Goal: Book appointment/travel/reservation

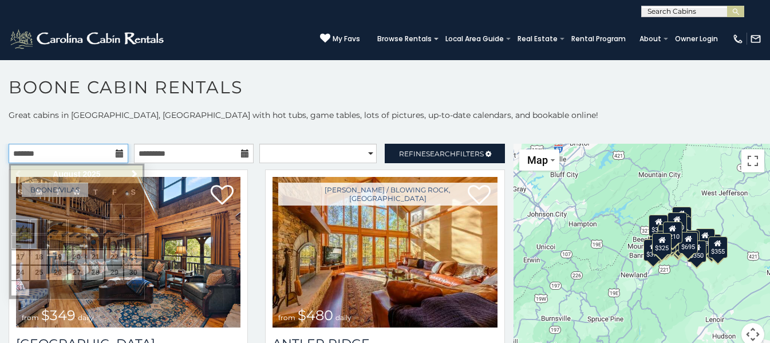
click at [102, 147] on input "text" at bounding box center [69, 153] width 120 height 19
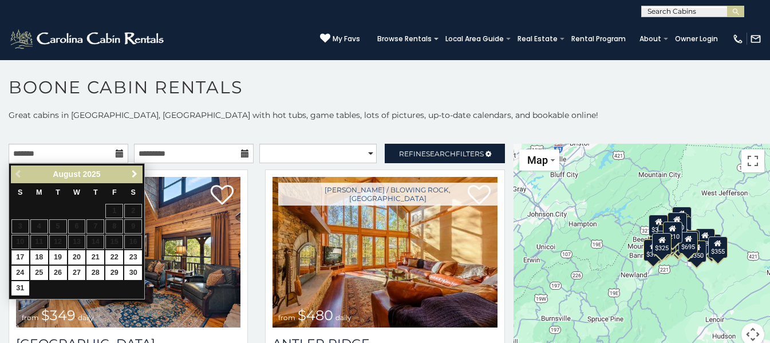
click at [131, 172] on span "Next" at bounding box center [134, 173] width 9 height 9
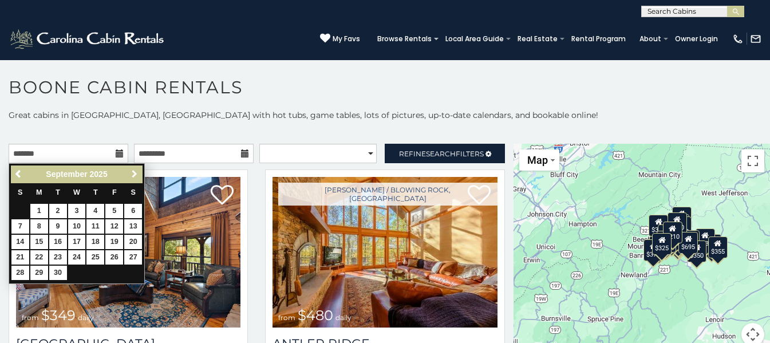
click at [131, 172] on span "Next" at bounding box center [134, 173] width 9 height 9
click at [132, 222] on link "11" at bounding box center [133, 226] width 18 height 14
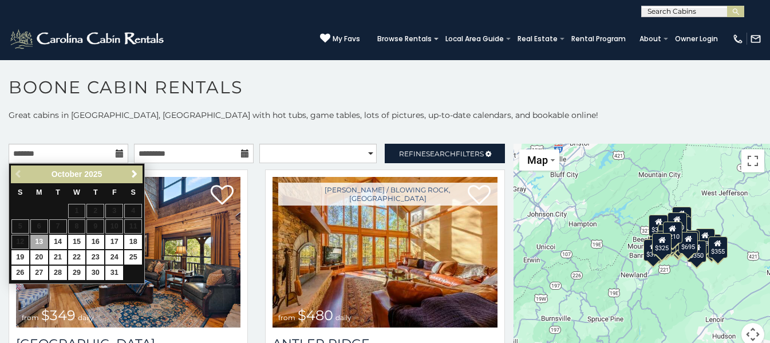
type input "**********"
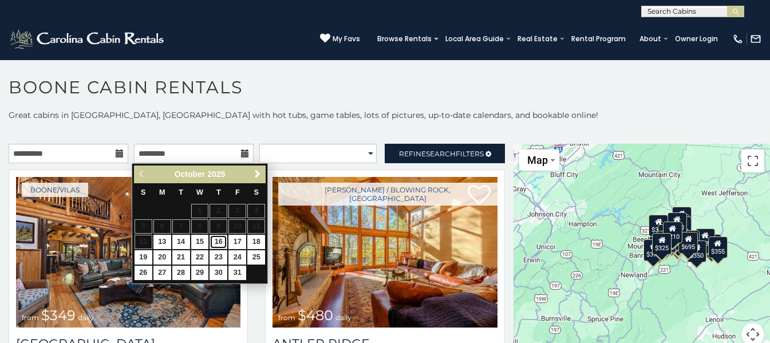
click at [216, 240] on link "16" at bounding box center [219, 242] width 18 height 14
type input "**********"
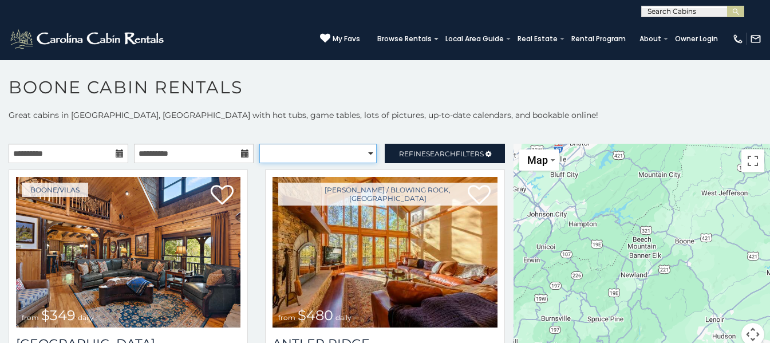
click at [364, 154] on select "**********" at bounding box center [317, 153] width 117 height 19
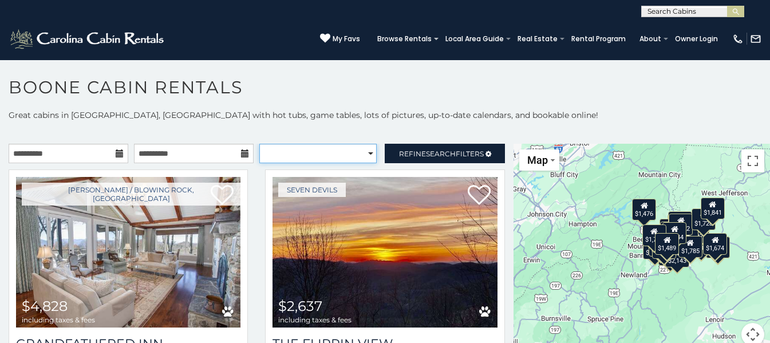
select select "**********"
click at [259, 144] on select "**********" at bounding box center [317, 153] width 117 height 19
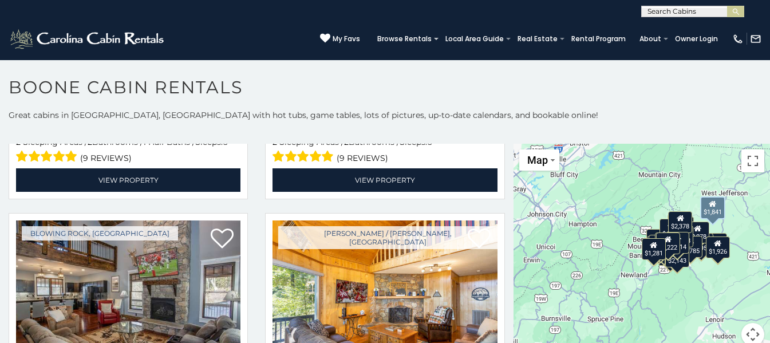
scroll to position [3377, 0]
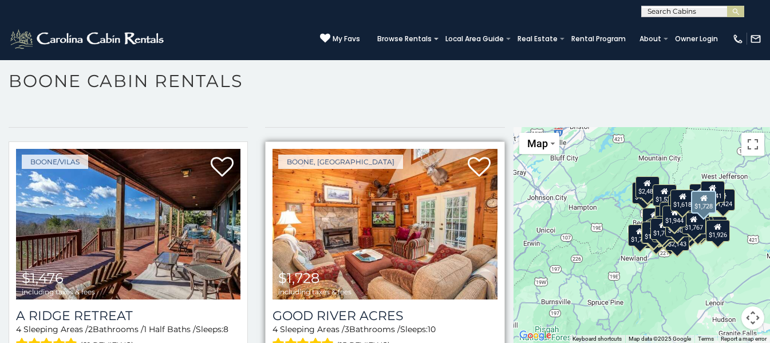
scroll to position [5647, 0]
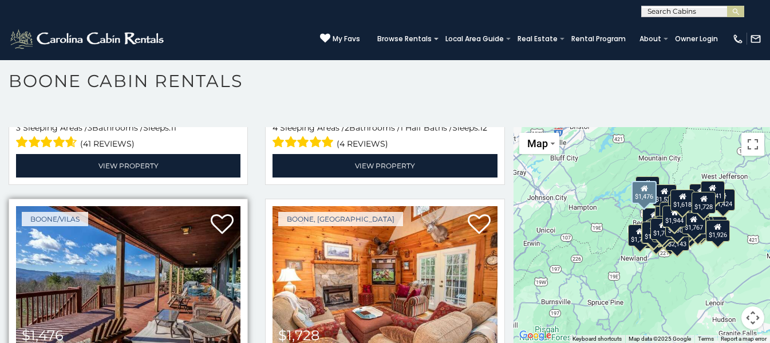
click at [159, 230] on img at bounding box center [128, 281] width 224 height 151
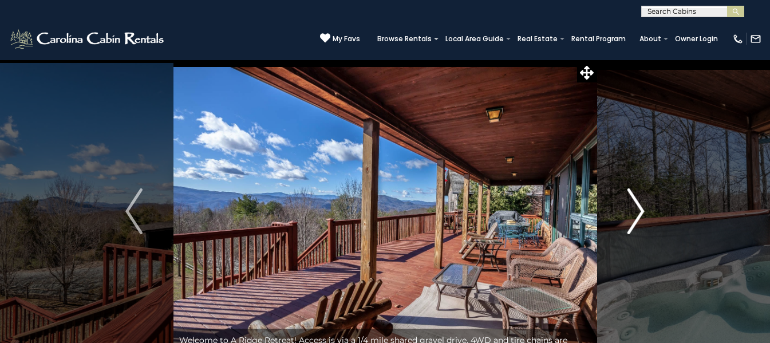
click at [637, 208] on img "Next" at bounding box center [635, 211] width 17 height 46
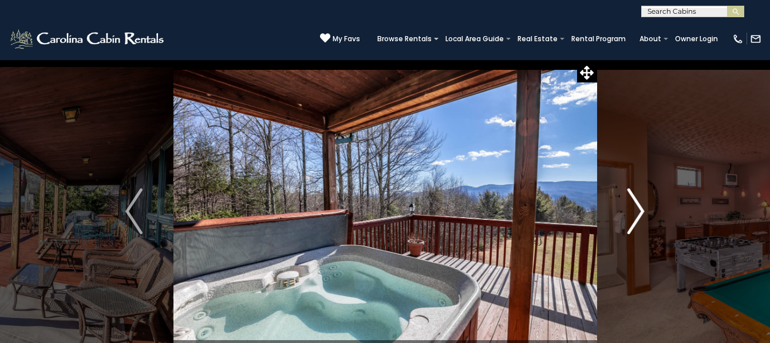
click at [637, 208] on img "Next" at bounding box center [635, 211] width 17 height 46
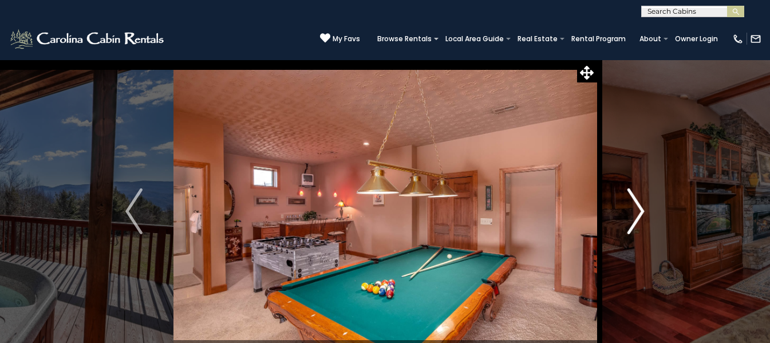
click at [637, 208] on img "Next" at bounding box center [635, 211] width 17 height 46
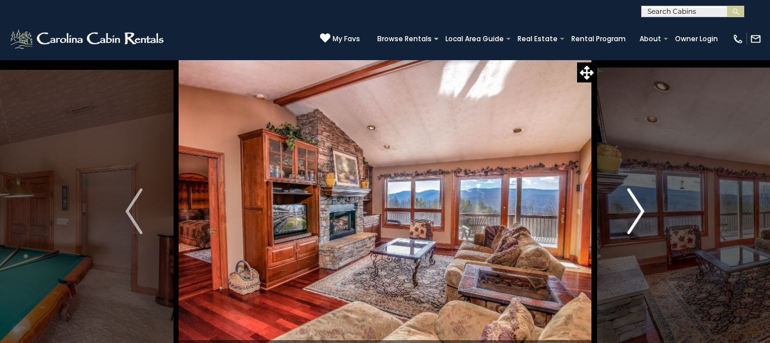
click at [637, 208] on img "Next" at bounding box center [635, 211] width 17 height 46
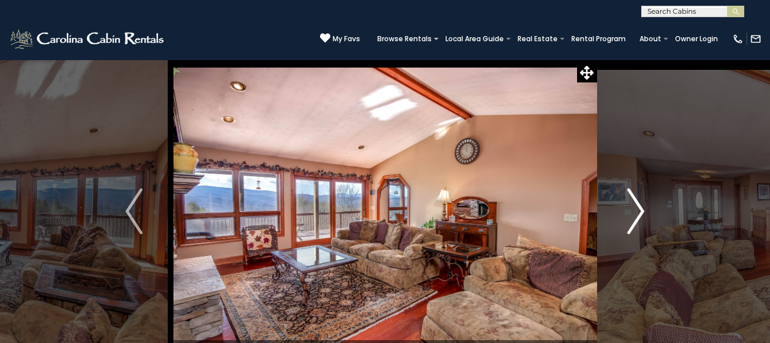
click at [637, 208] on img "Next" at bounding box center [635, 211] width 17 height 46
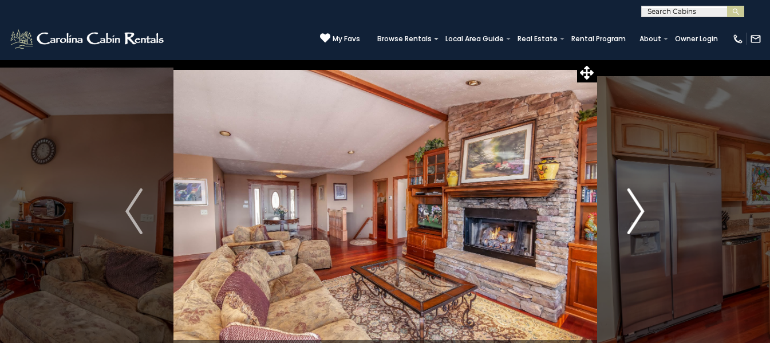
click at [637, 208] on img "Next" at bounding box center [635, 211] width 17 height 46
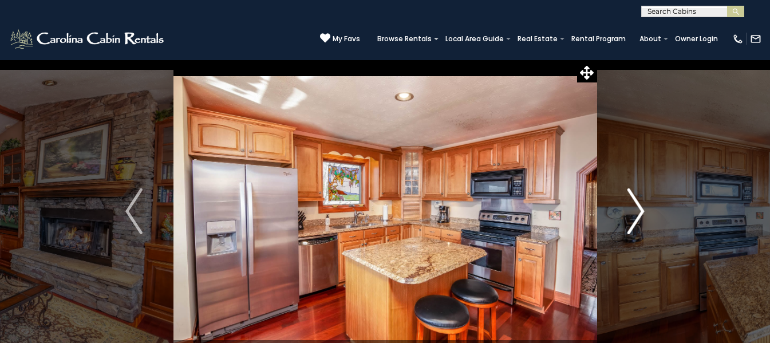
click at [637, 208] on img "Next" at bounding box center [635, 211] width 17 height 46
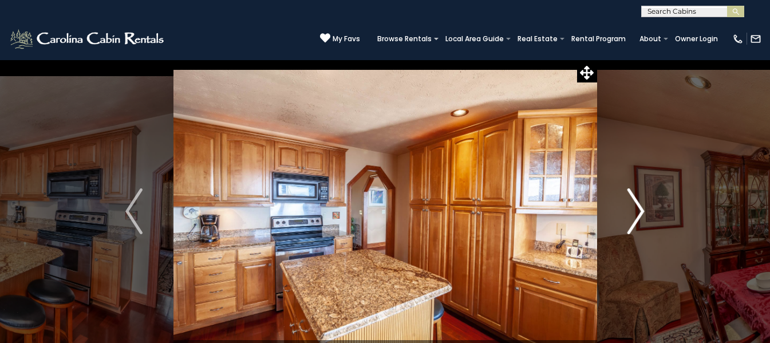
click at [637, 208] on img "Next" at bounding box center [635, 211] width 17 height 46
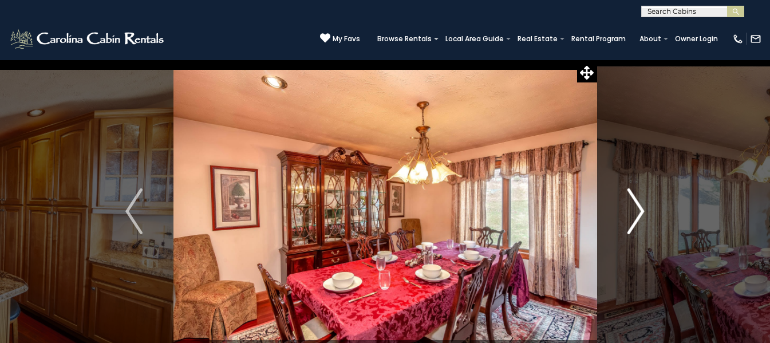
click at [637, 208] on img "Next" at bounding box center [635, 211] width 17 height 46
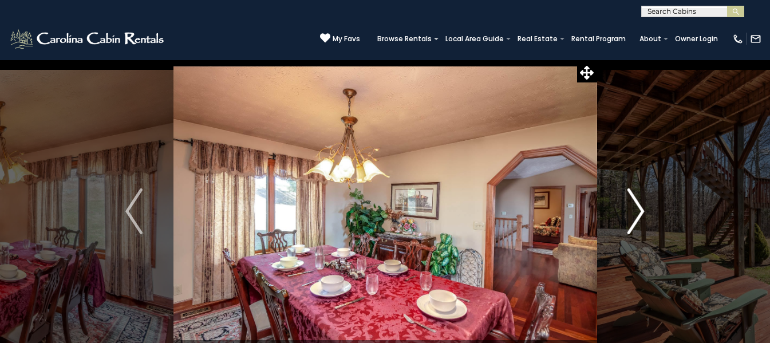
click at [637, 208] on img "Next" at bounding box center [635, 211] width 17 height 46
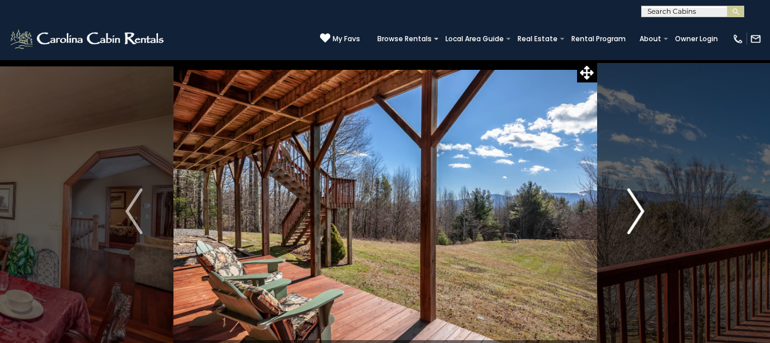
click at [637, 208] on img "Next" at bounding box center [635, 211] width 17 height 46
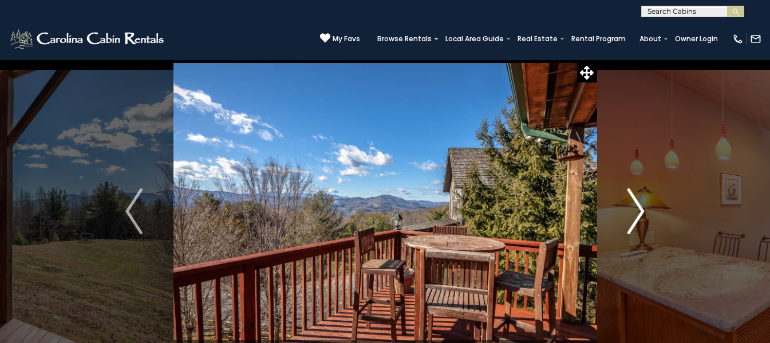
click at [637, 208] on img "Next" at bounding box center [635, 211] width 17 height 46
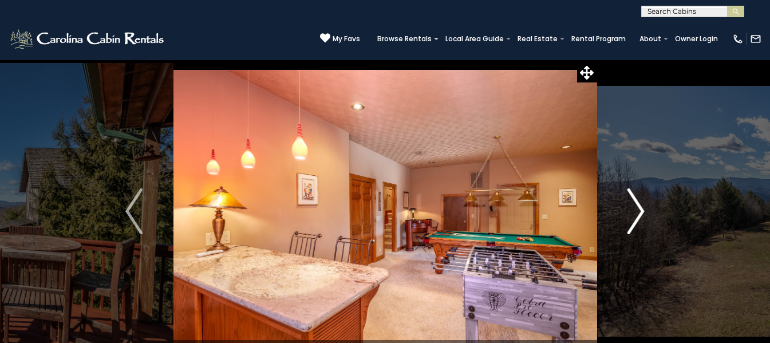
click at [637, 208] on img "Next" at bounding box center [635, 211] width 17 height 46
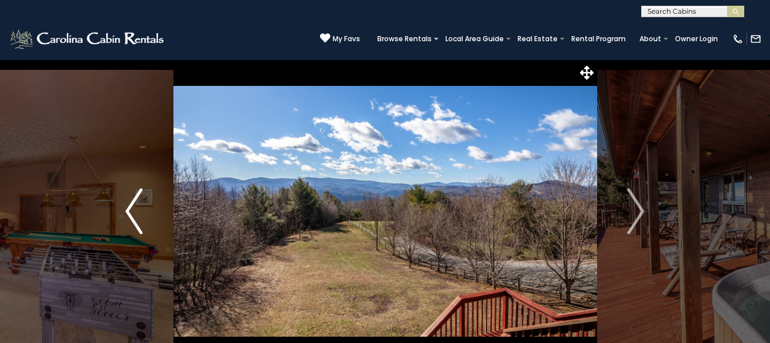
click at [128, 211] on img "Previous" at bounding box center [133, 211] width 17 height 46
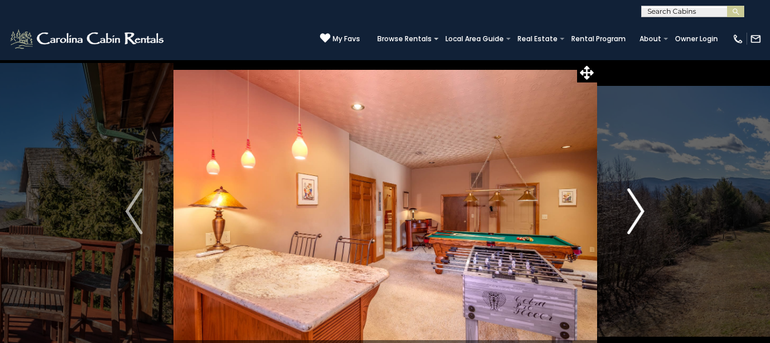
click at [635, 208] on img "Next" at bounding box center [635, 211] width 17 height 46
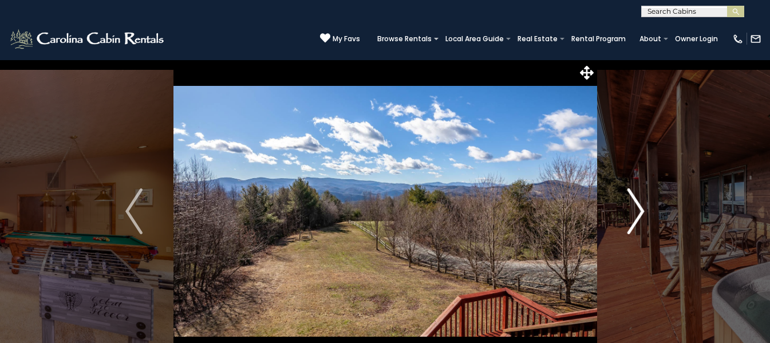
click at [635, 208] on img "Next" at bounding box center [635, 211] width 17 height 46
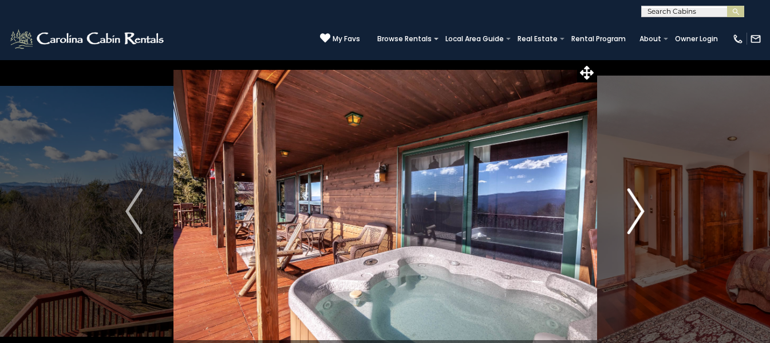
click at [635, 208] on img "Next" at bounding box center [635, 211] width 17 height 46
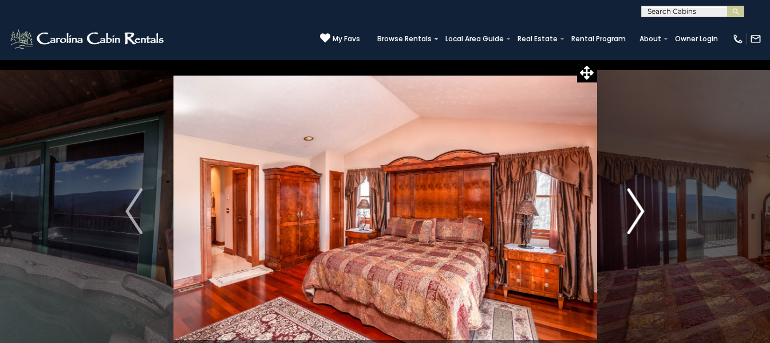
click at [635, 208] on img "Next" at bounding box center [635, 211] width 17 height 46
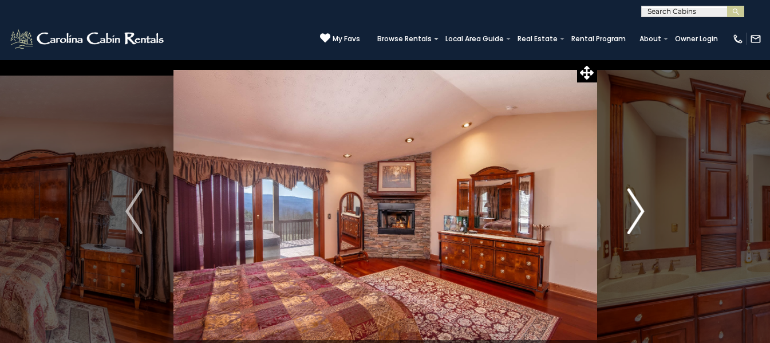
click at [635, 208] on img "Next" at bounding box center [635, 211] width 17 height 46
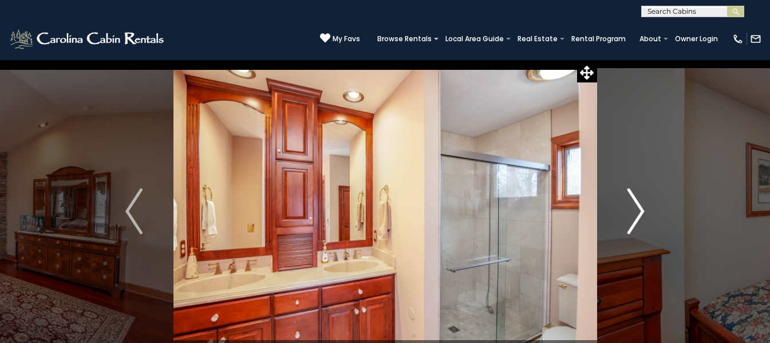
click at [635, 208] on img "Next" at bounding box center [635, 211] width 17 height 46
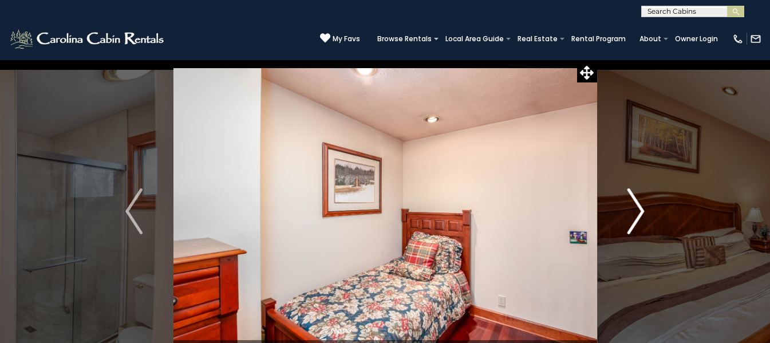
click at [635, 208] on img "Next" at bounding box center [635, 211] width 17 height 46
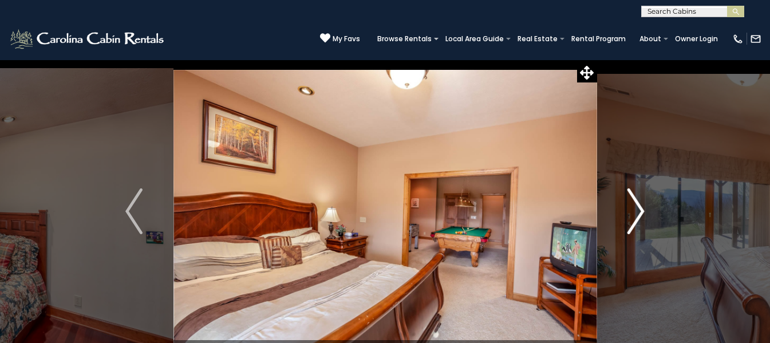
click at [635, 209] on img "Next" at bounding box center [635, 211] width 17 height 46
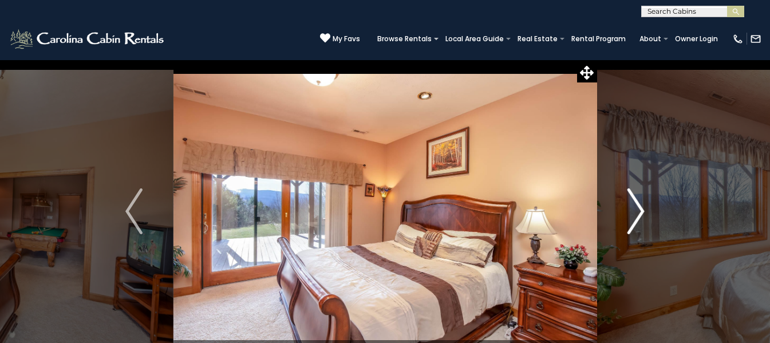
click at [635, 209] on img "Next" at bounding box center [635, 211] width 17 height 46
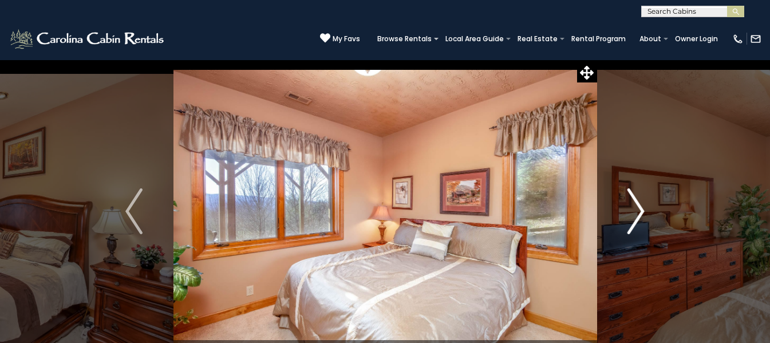
click at [635, 211] on img "Next" at bounding box center [635, 211] width 17 height 46
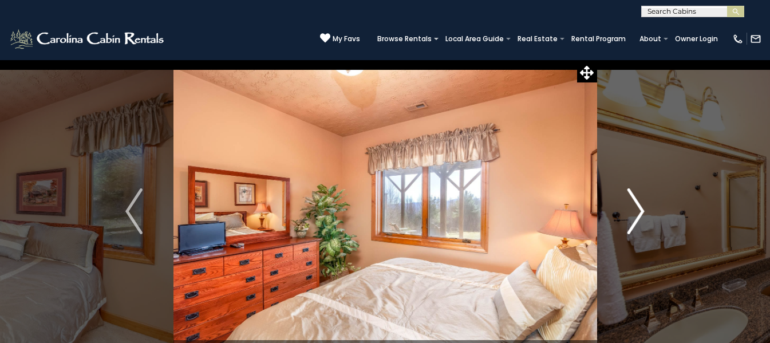
click at [635, 211] on img "Next" at bounding box center [635, 211] width 17 height 46
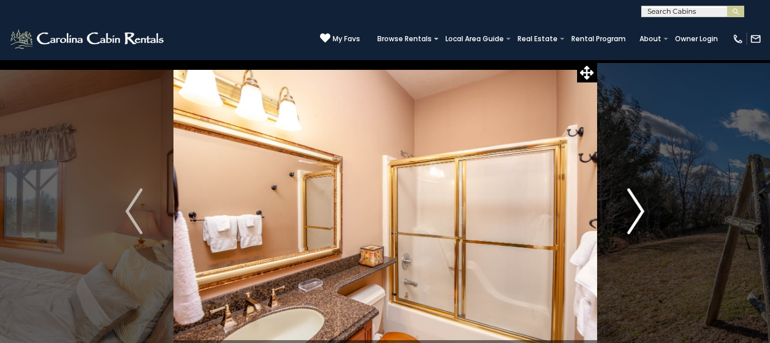
click at [635, 211] on img "Next" at bounding box center [635, 211] width 17 height 46
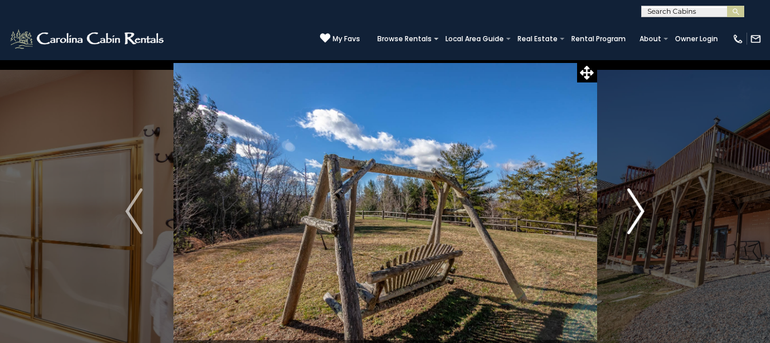
click at [635, 211] on img "Next" at bounding box center [635, 211] width 17 height 46
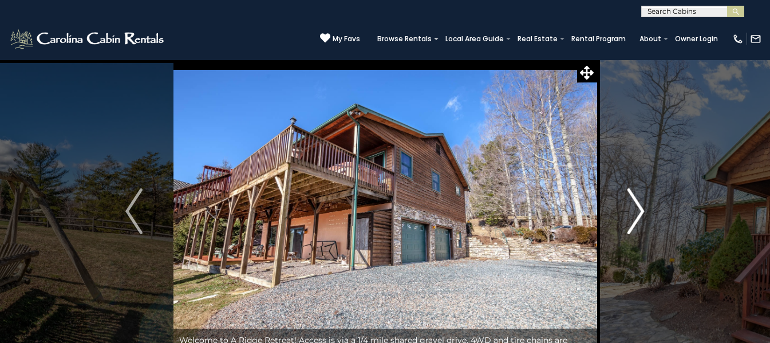
click at [635, 211] on img "Next" at bounding box center [635, 211] width 17 height 46
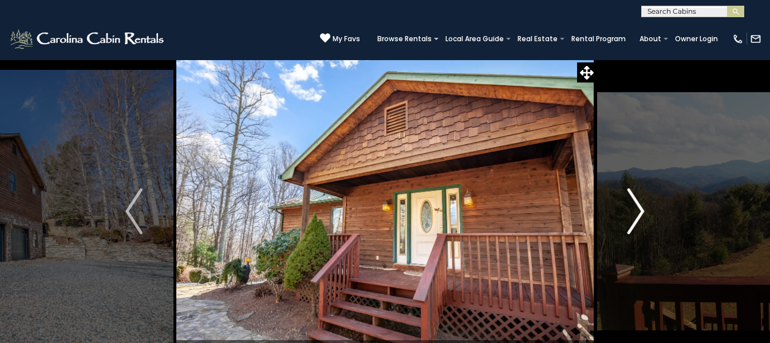
click at [635, 211] on img "Next" at bounding box center [635, 211] width 17 height 46
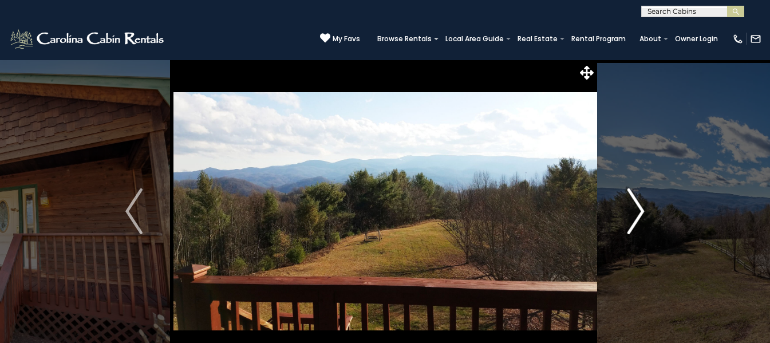
click at [635, 211] on img "Next" at bounding box center [635, 211] width 17 height 46
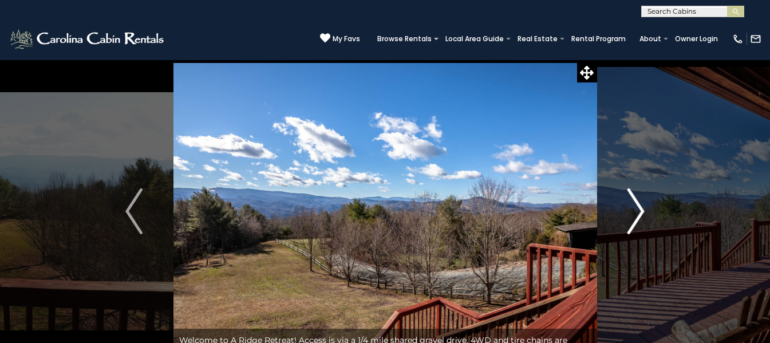
click at [635, 211] on img "Next" at bounding box center [635, 211] width 17 height 46
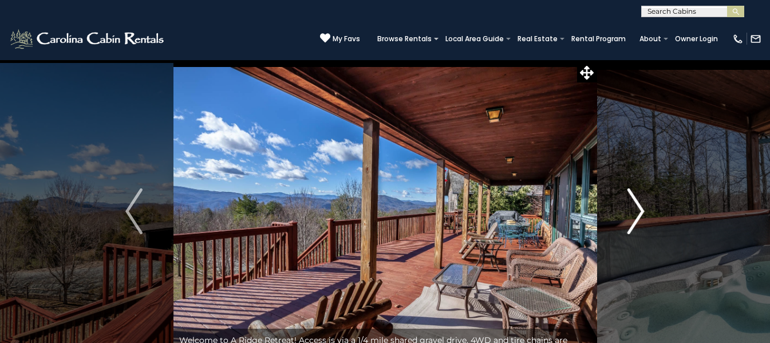
click at [635, 211] on img "Next" at bounding box center [635, 211] width 17 height 46
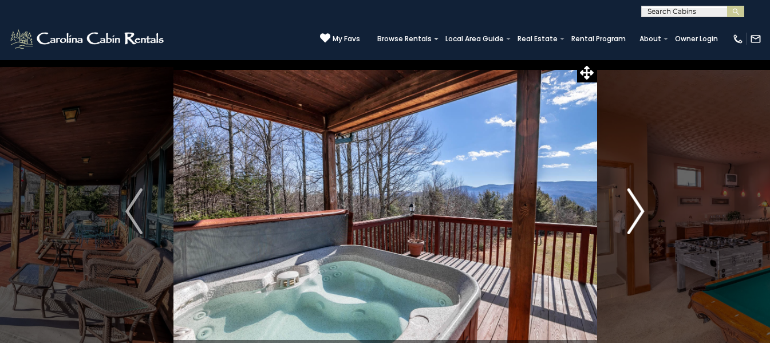
click at [635, 211] on img "Next" at bounding box center [635, 211] width 17 height 46
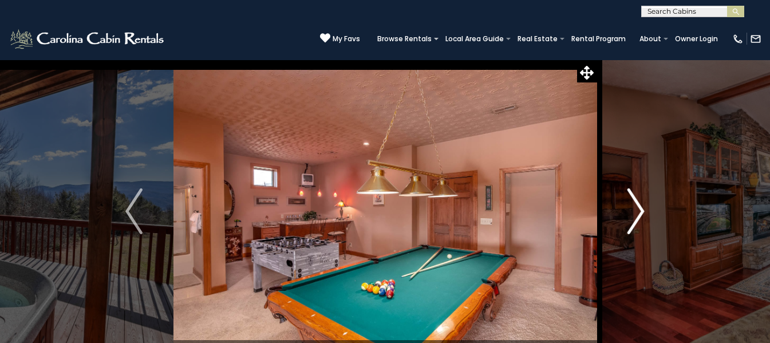
click at [635, 211] on img "Next" at bounding box center [635, 211] width 17 height 46
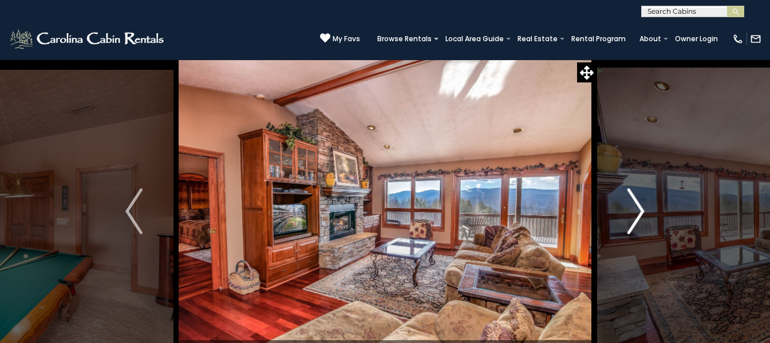
click at [630, 204] on img "Next" at bounding box center [635, 211] width 17 height 46
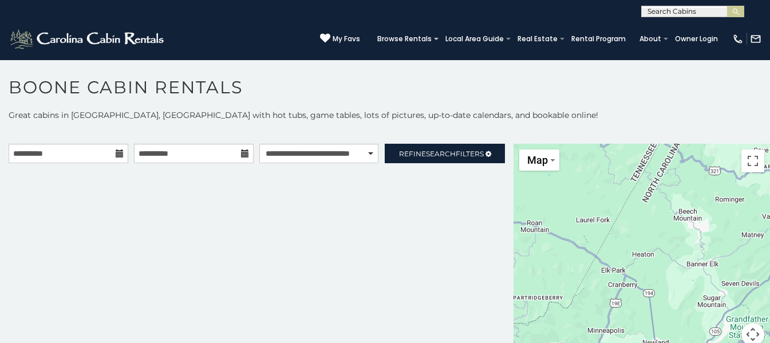
scroll to position [6, 0]
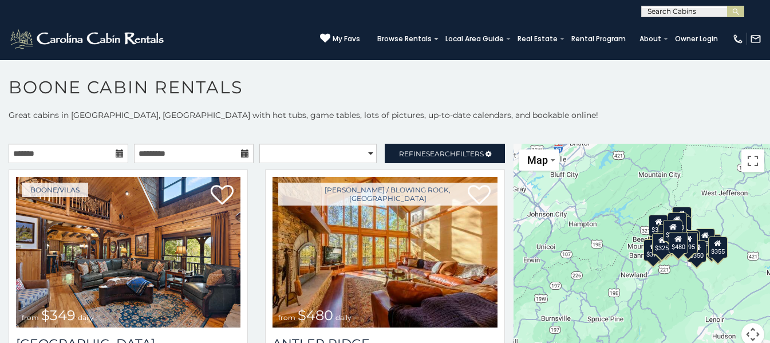
click at [117, 156] on icon at bounding box center [120, 153] width 8 height 8
click at [50, 153] on input "text" at bounding box center [69, 153] width 120 height 19
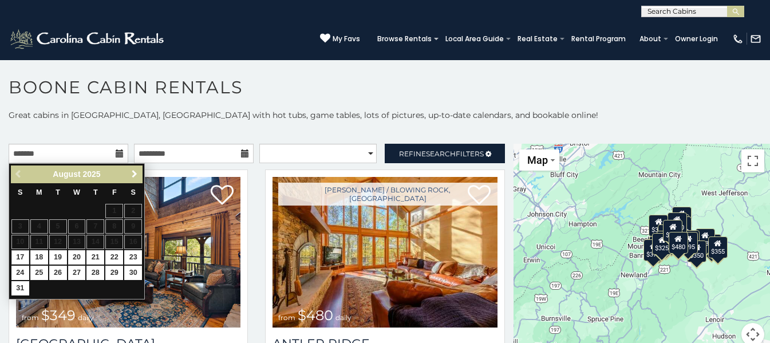
click at [133, 173] on span "Next" at bounding box center [134, 173] width 9 height 9
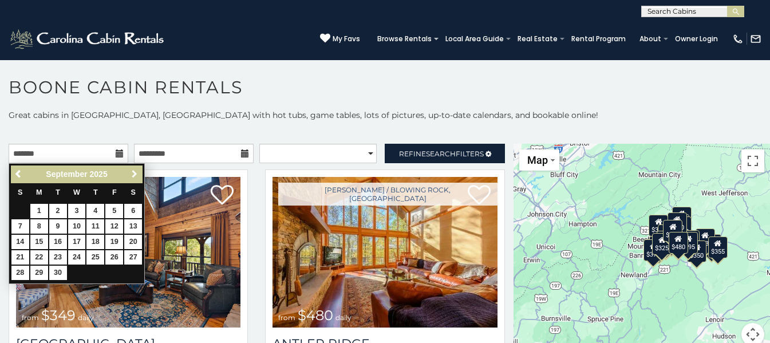
click at [133, 173] on span "Next" at bounding box center [134, 173] width 9 height 9
click at [129, 222] on link "11" at bounding box center [133, 226] width 18 height 14
type input "**********"
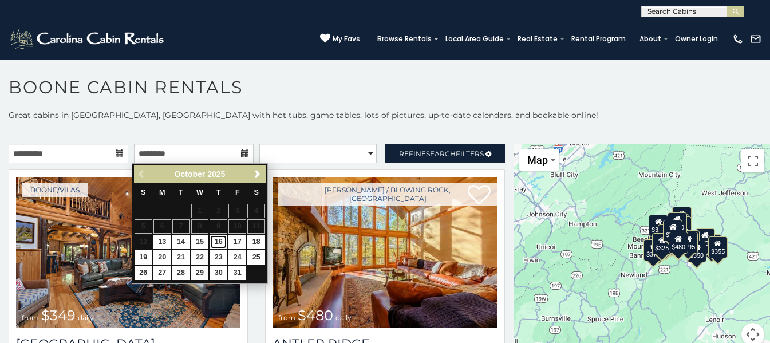
click at [218, 237] on link "16" at bounding box center [219, 242] width 18 height 14
type input "**********"
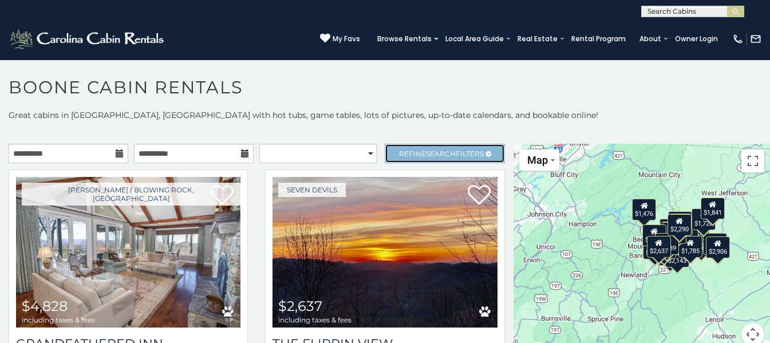
click at [426, 152] on span "Search" at bounding box center [441, 153] width 30 height 9
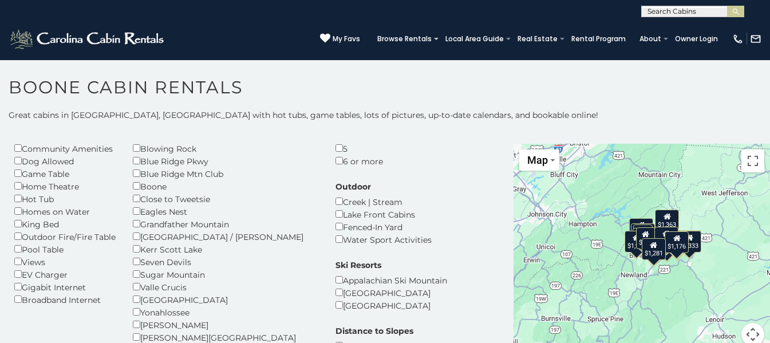
scroll to position [114, 0]
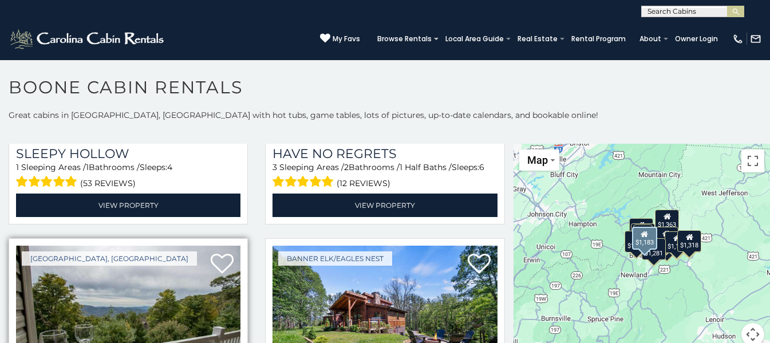
scroll to position [1145, 0]
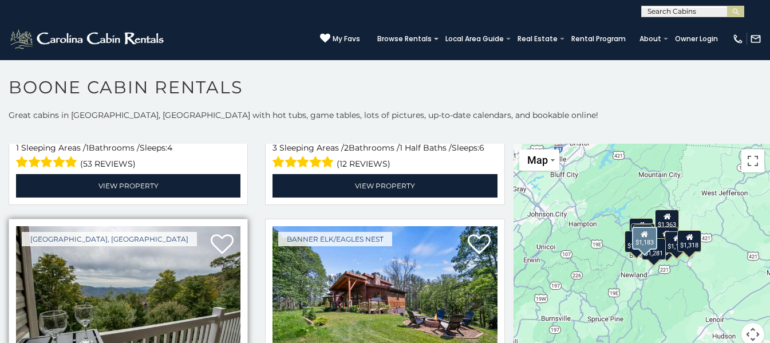
click at [140, 226] on img at bounding box center [128, 301] width 224 height 151
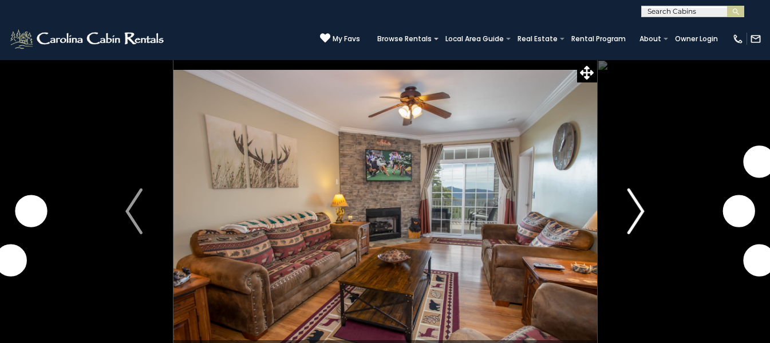
click at [631, 220] on img "Next" at bounding box center [635, 211] width 17 height 46
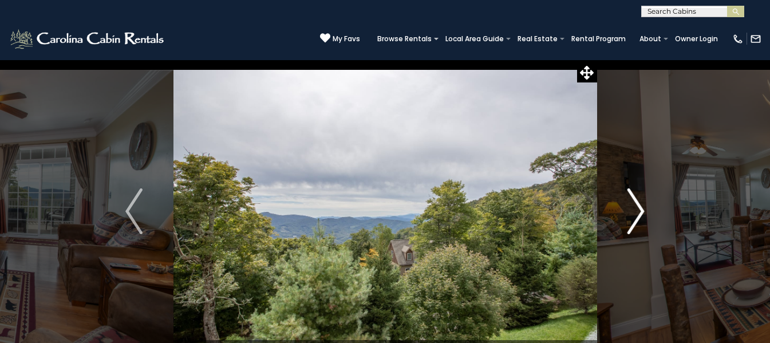
click at [631, 220] on img "Next" at bounding box center [635, 211] width 17 height 46
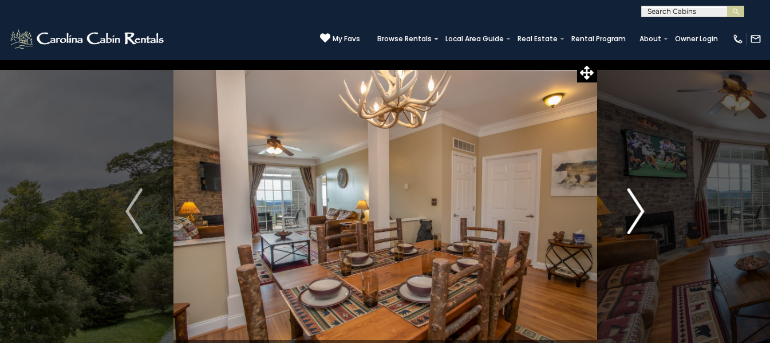
click at [631, 220] on img "Next" at bounding box center [635, 211] width 17 height 46
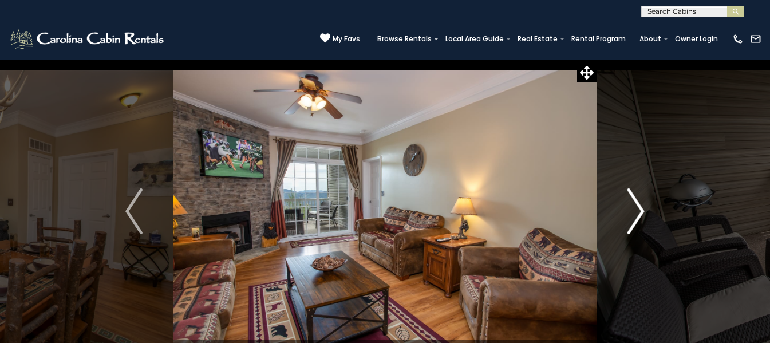
click at [631, 220] on img "Next" at bounding box center [635, 211] width 17 height 46
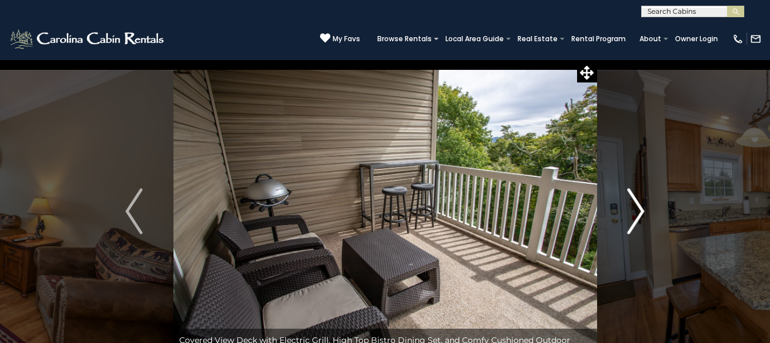
click at [631, 220] on img "Next" at bounding box center [635, 211] width 17 height 46
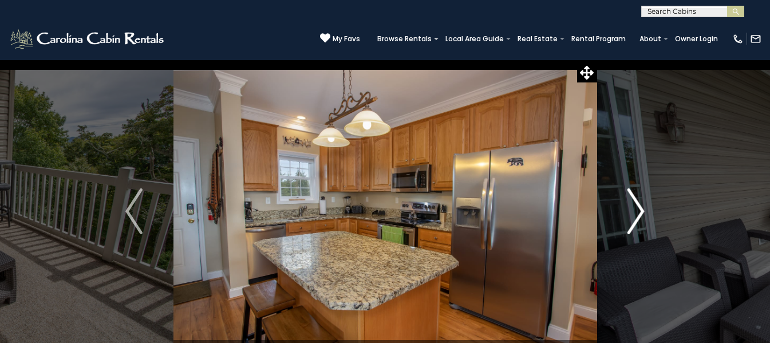
click at [631, 220] on img "Next" at bounding box center [635, 211] width 17 height 46
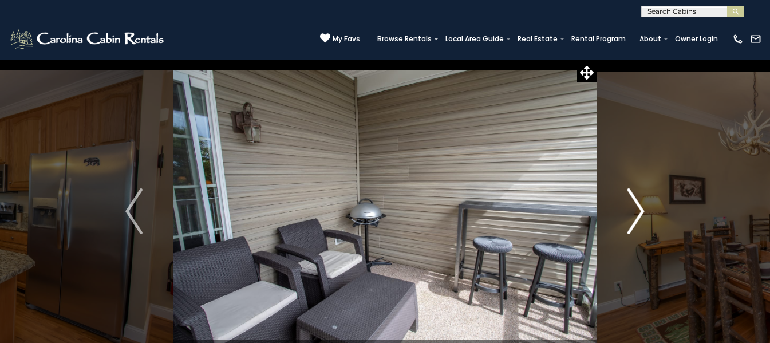
click at [631, 220] on img "Next" at bounding box center [635, 211] width 17 height 46
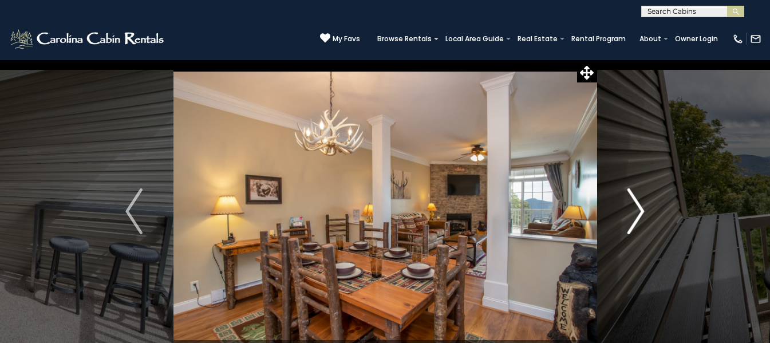
click at [631, 220] on img "Next" at bounding box center [635, 211] width 17 height 46
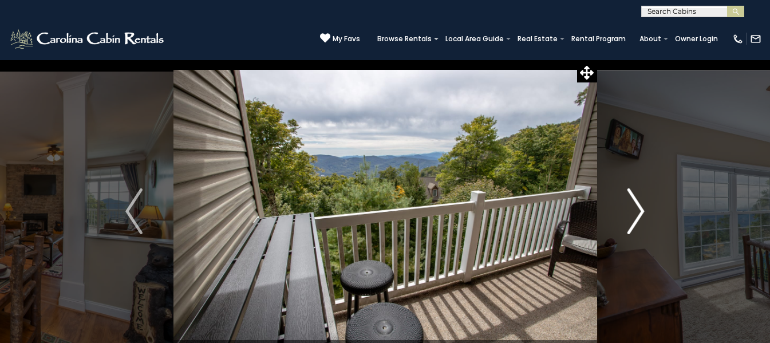
click at [631, 220] on img "Next" at bounding box center [635, 211] width 17 height 46
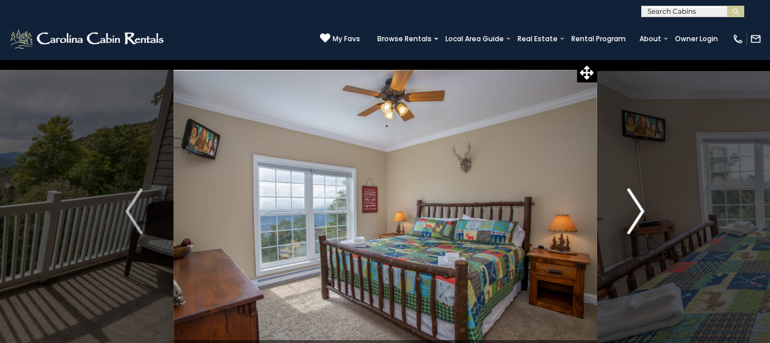
click at [631, 220] on img "Next" at bounding box center [635, 211] width 17 height 46
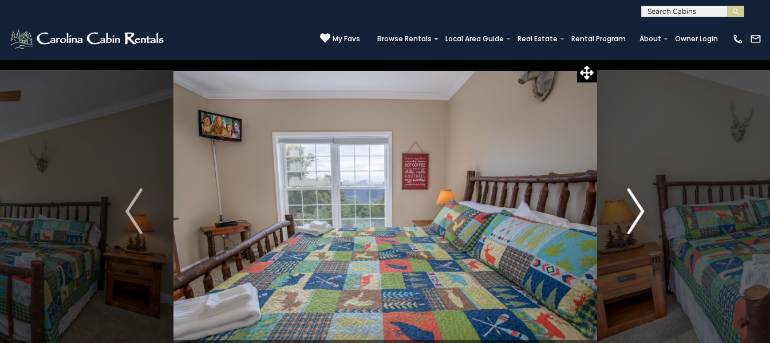
click at [631, 220] on img "Next" at bounding box center [635, 211] width 17 height 46
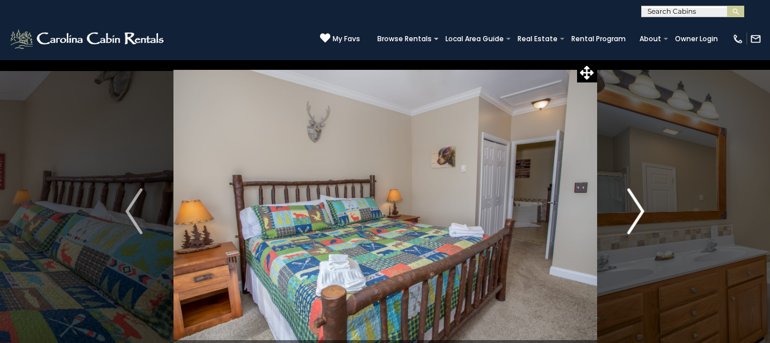
click at [631, 220] on img "Next" at bounding box center [635, 211] width 17 height 46
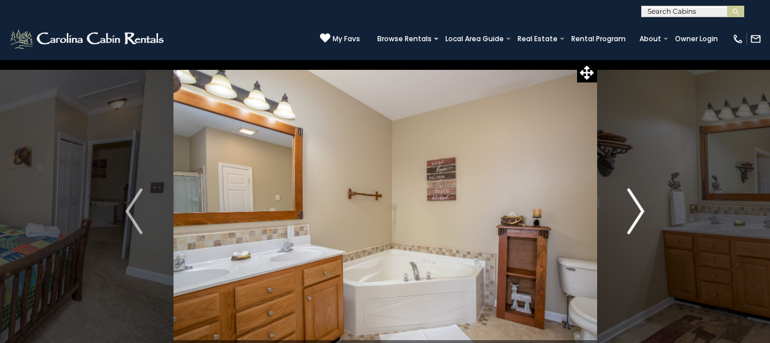
click at [631, 220] on img "Next" at bounding box center [635, 211] width 17 height 46
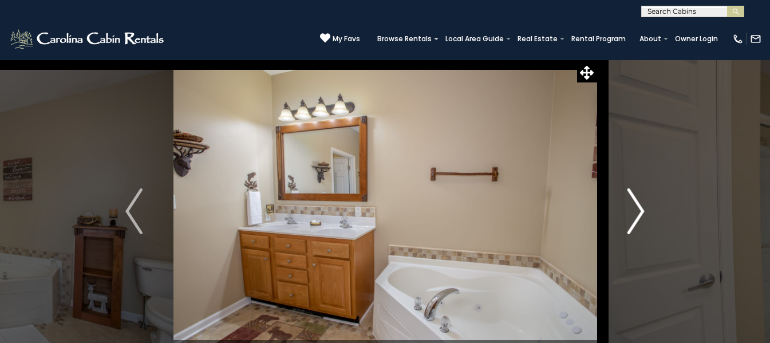
click at [631, 220] on img "Next" at bounding box center [635, 211] width 17 height 46
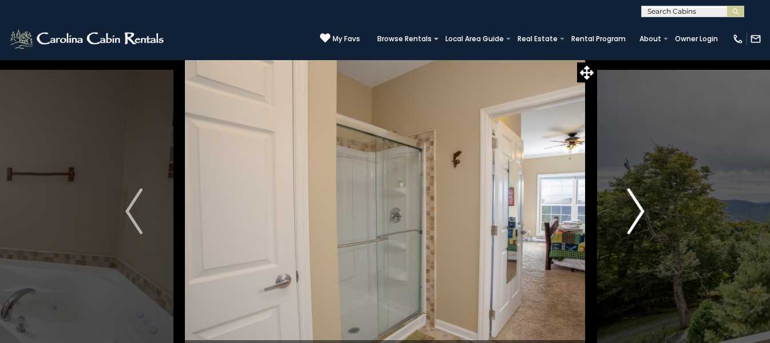
click at [631, 220] on img "Next" at bounding box center [635, 211] width 17 height 46
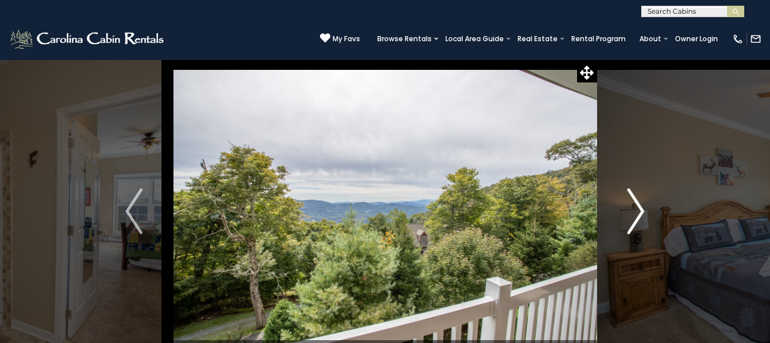
click at [631, 220] on img "Next" at bounding box center [635, 211] width 17 height 46
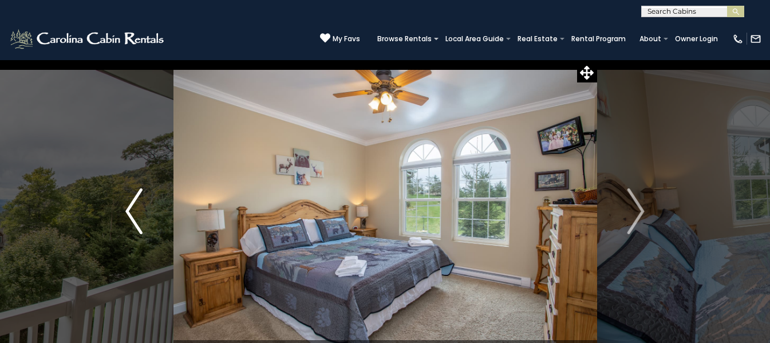
click at [139, 210] on img "Previous" at bounding box center [133, 211] width 17 height 46
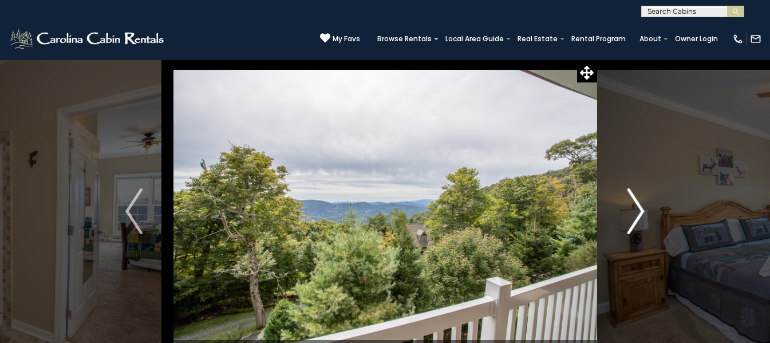
click at [636, 216] on img "Next" at bounding box center [635, 211] width 17 height 46
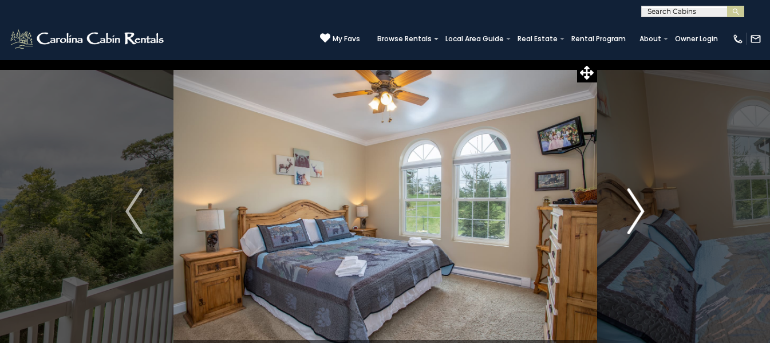
click at [636, 216] on img "Next" at bounding box center [635, 211] width 17 height 46
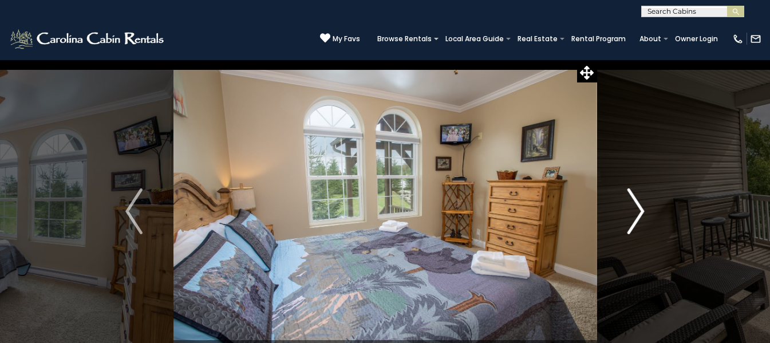
click at [636, 216] on img "Next" at bounding box center [635, 211] width 17 height 46
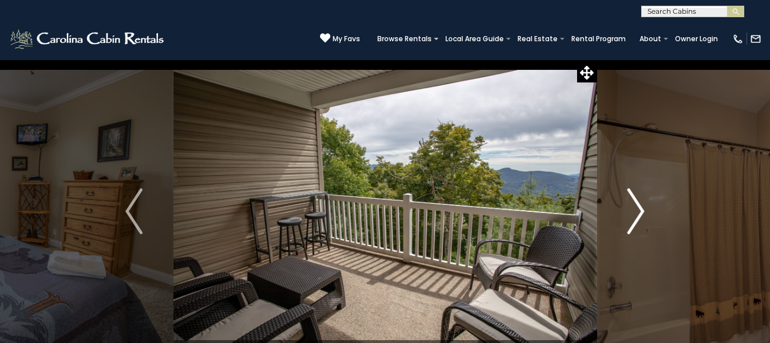
click at [636, 216] on img "Next" at bounding box center [635, 211] width 17 height 46
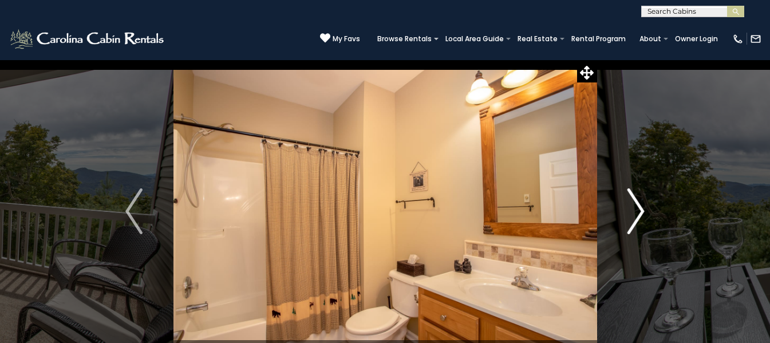
click at [636, 216] on img "Next" at bounding box center [635, 211] width 17 height 46
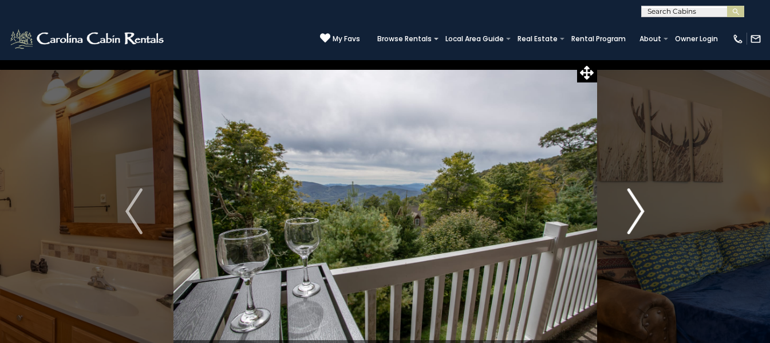
click at [636, 216] on img "Next" at bounding box center [635, 211] width 17 height 46
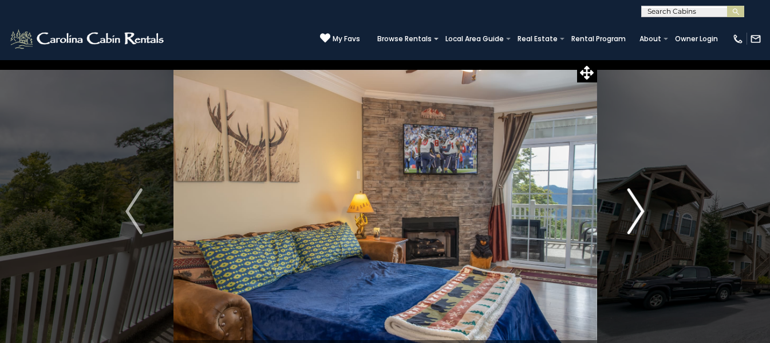
click at [636, 216] on img "Next" at bounding box center [635, 211] width 17 height 46
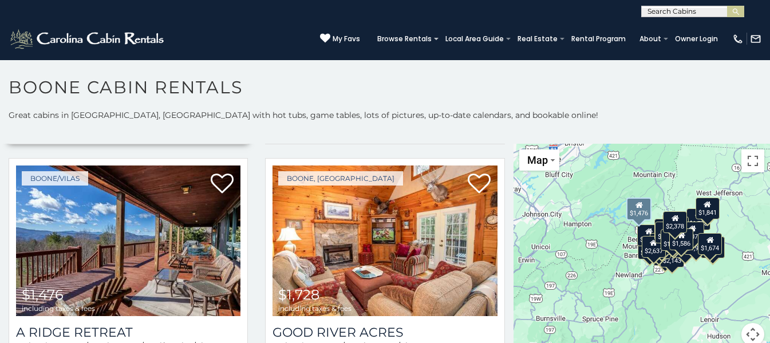
scroll to position [2862, 0]
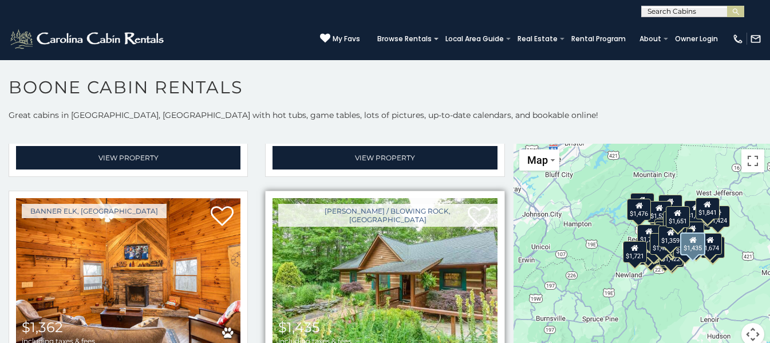
scroll to position [4616, 0]
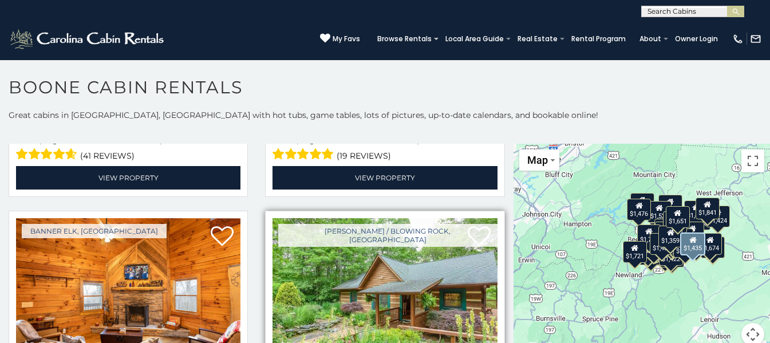
click at [353, 238] on img at bounding box center [384, 293] width 224 height 151
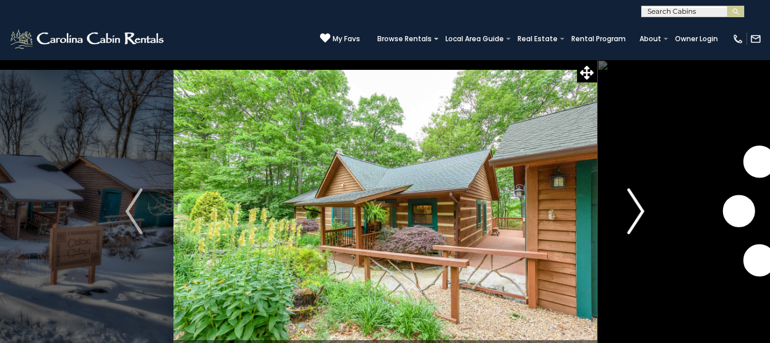
click at [641, 208] on img "Next" at bounding box center [635, 211] width 17 height 46
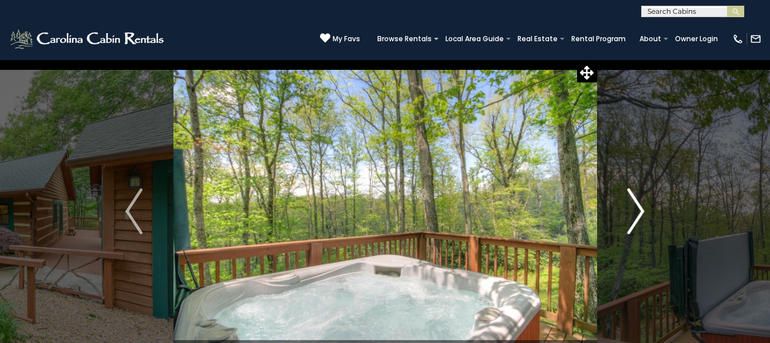
click at [636, 215] on img "Next" at bounding box center [635, 211] width 17 height 46
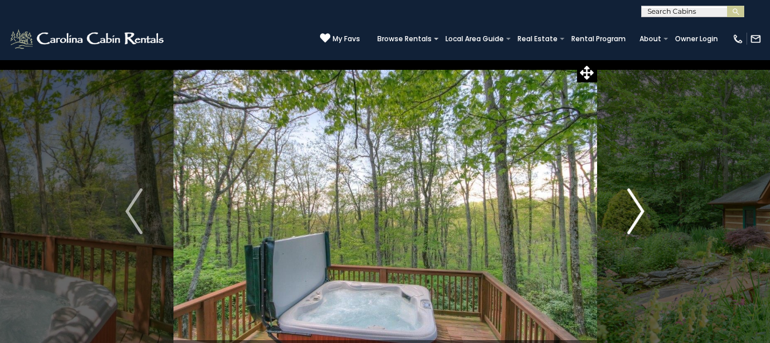
click at [636, 215] on img "Next" at bounding box center [635, 211] width 17 height 46
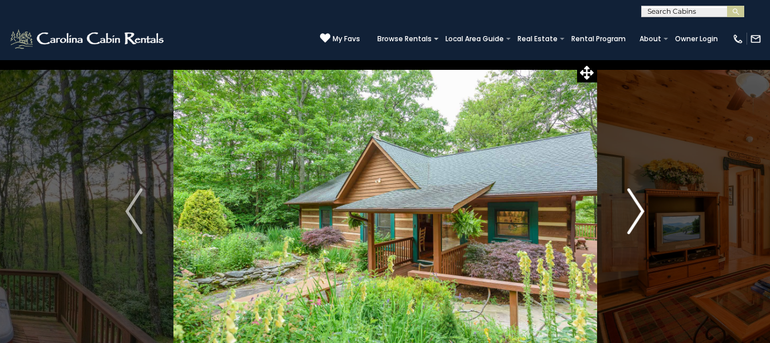
click at [636, 215] on img "Next" at bounding box center [635, 211] width 17 height 46
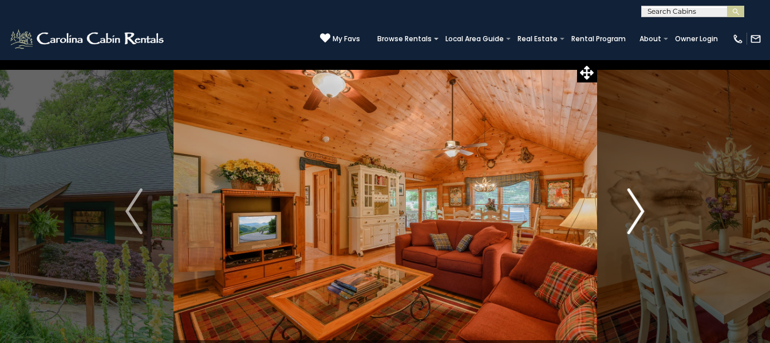
click at [636, 215] on img "Next" at bounding box center [635, 211] width 17 height 46
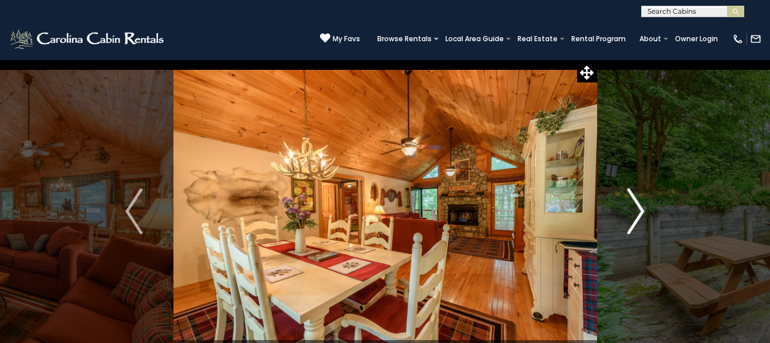
click at [636, 215] on img "Next" at bounding box center [635, 211] width 17 height 46
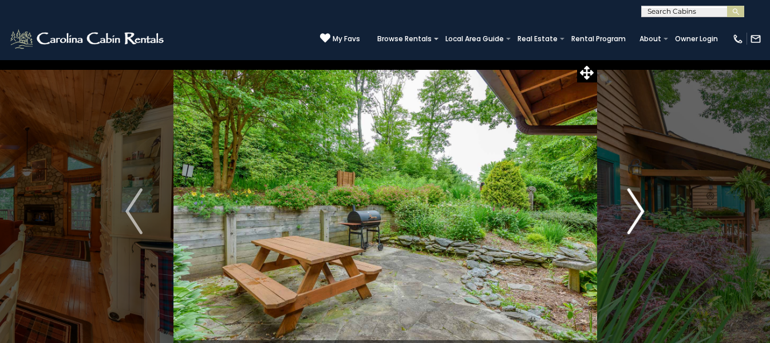
click at [636, 215] on img "Next" at bounding box center [635, 211] width 17 height 46
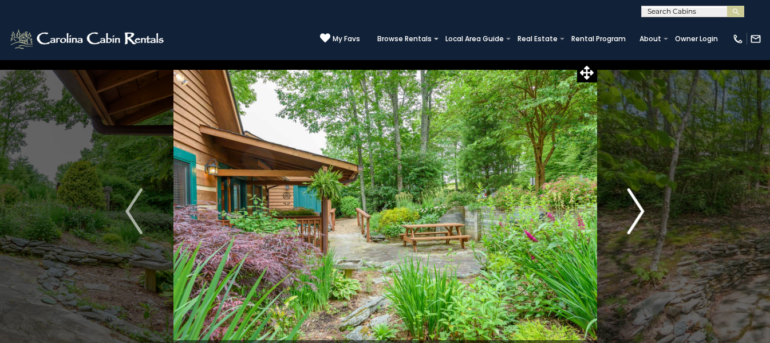
click at [636, 215] on img "Next" at bounding box center [635, 211] width 17 height 46
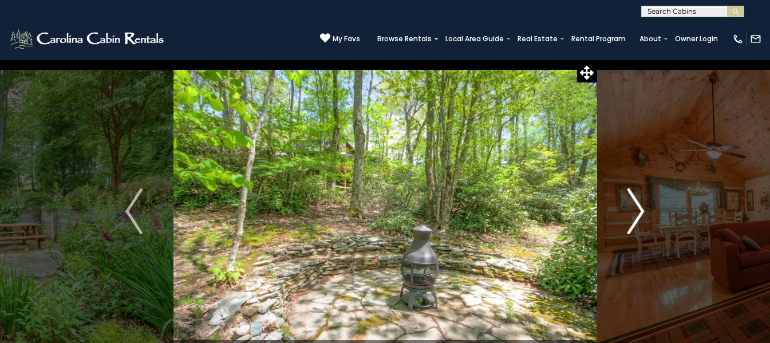
click at [636, 215] on img "Next" at bounding box center [635, 211] width 17 height 46
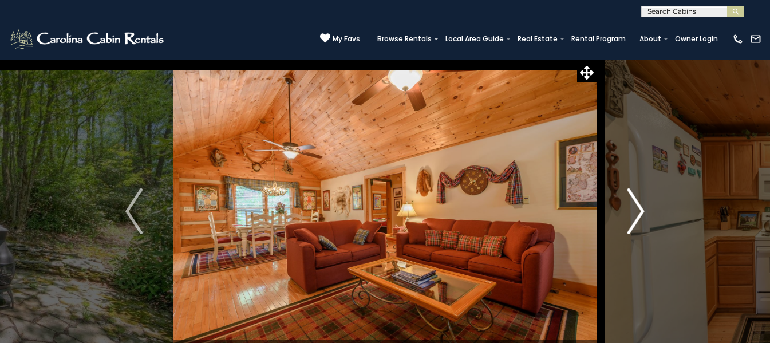
click at [636, 215] on img "Next" at bounding box center [635, 211] width 17 height 46
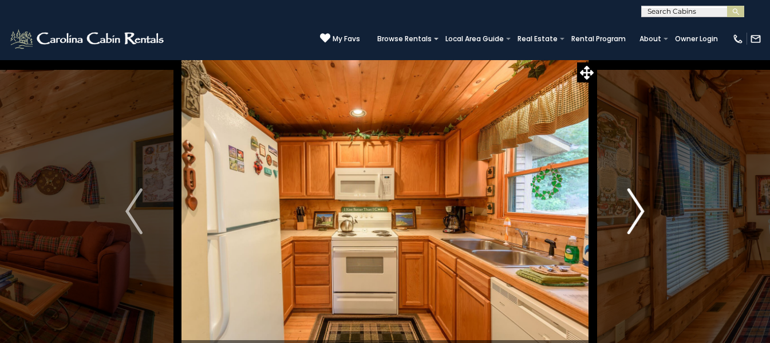
click at [636, 215] on img "Next" at bounding box center [635, 211] width 17 height 46
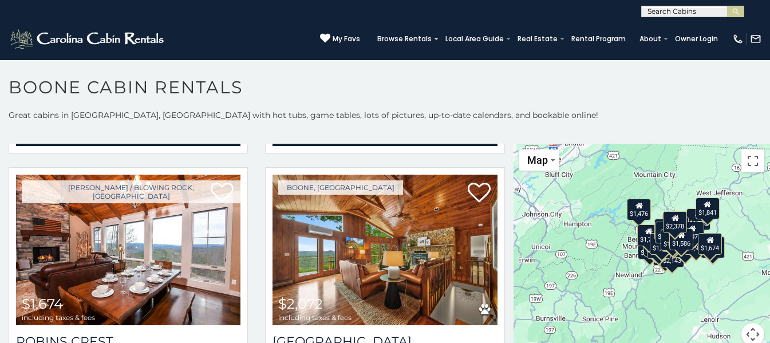
scroll to position [2576, 0]
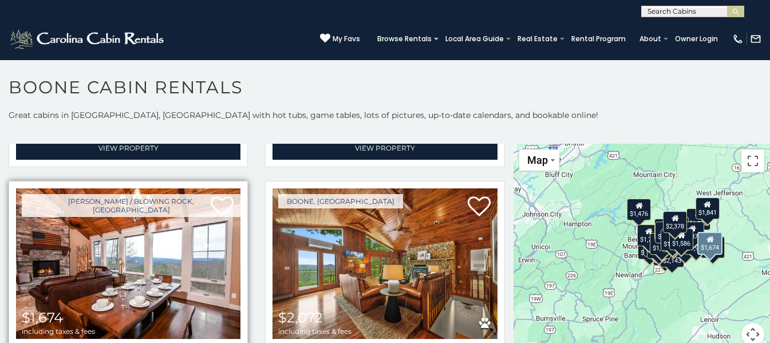
click at [143, 235] on img at bounding box center [128, 263] width 224 height 151
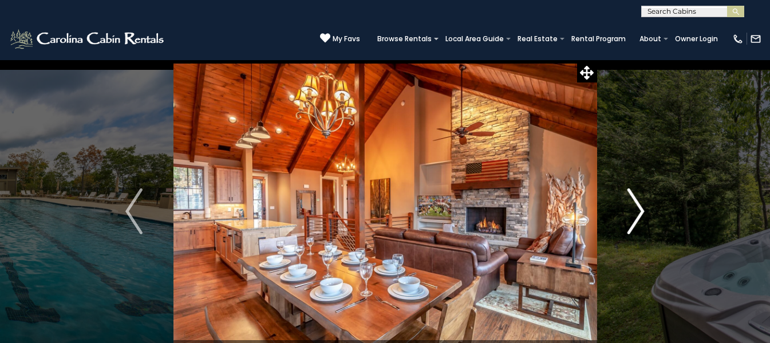
click at [632, 210] on img "Next" at bounding box center [635, 211] width 17 height 46
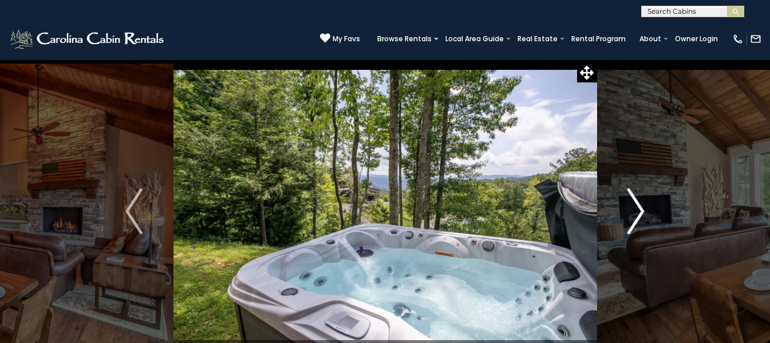
click at [632, 210] on img "Next" at bounding box center [635, 211] width 17 height 46
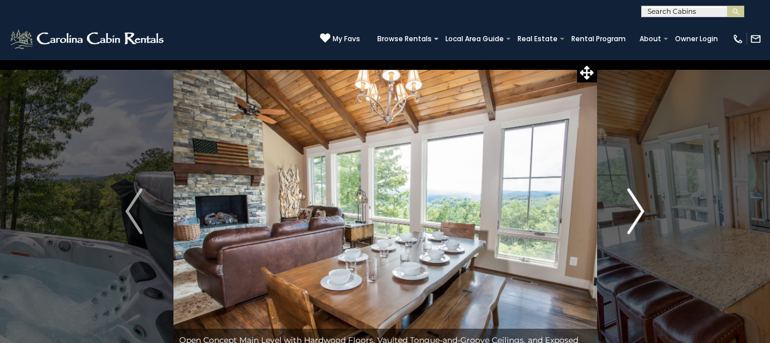
click at [632, 210] on img "Next" at bounding box center [635, 211] width 17 height 46
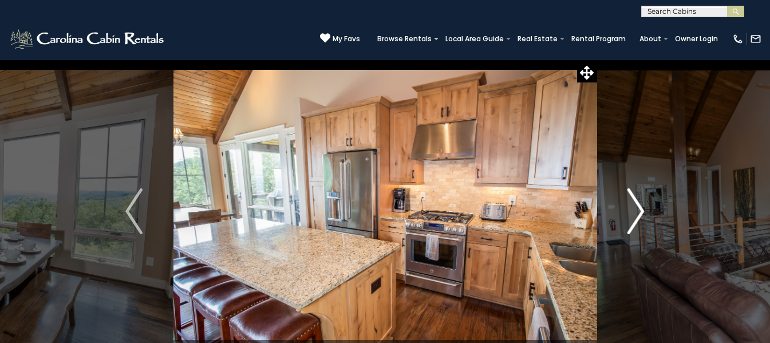
click at [632, 210] on img "Next" at bounding box center [635, 211] width 17 height 46
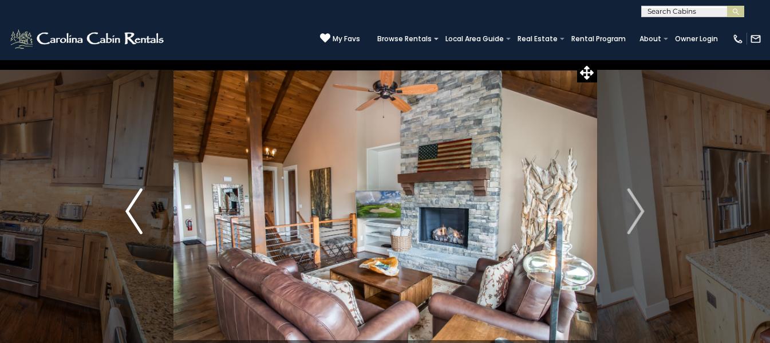
click at [131, 219] on img "Previous" at bounding box center [133, 211] width 17 height 46
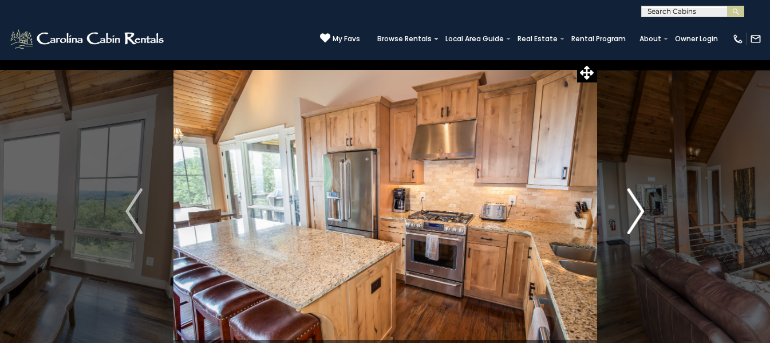
click at [635, 218] on img "Next" at bounding box center [635, 211] width 17 height 46
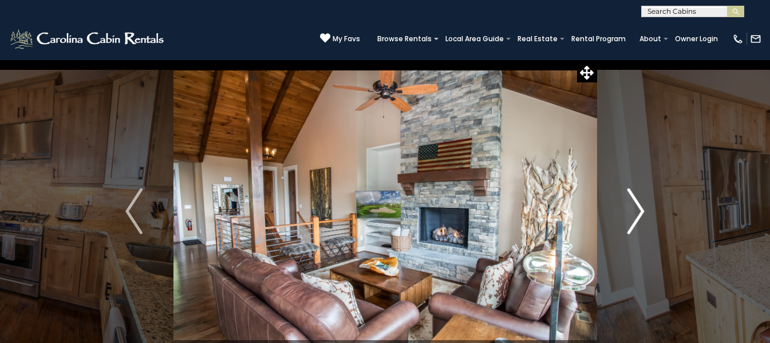
click at [635, 218] on img "Next" at bounding box center [635, 211] width 17 height 46
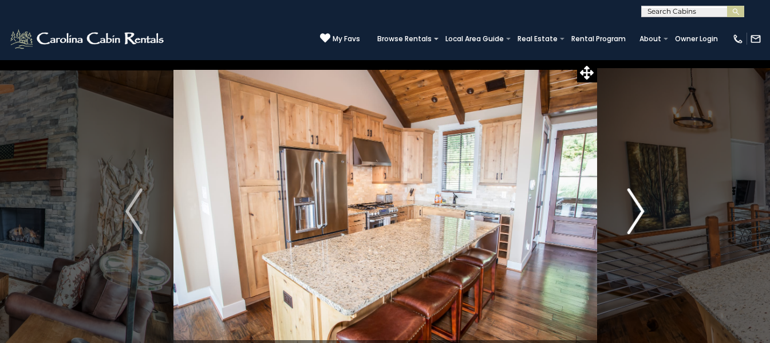
click at [635, 218] on img "Next" at bounding box center [635, 211] width 17 height 46
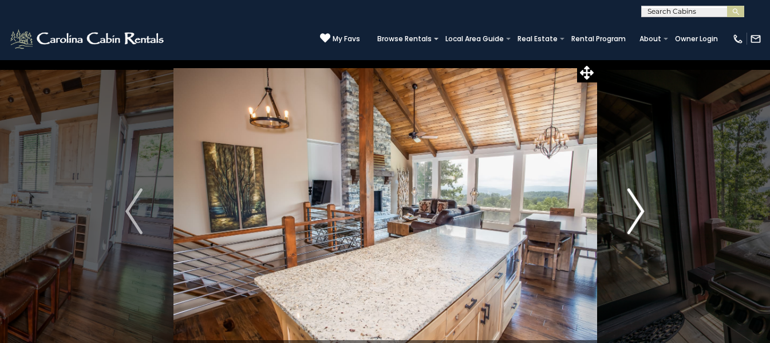
click at [635, 218] on img "Next" at bounding box center [635, 211] width 17 height 46
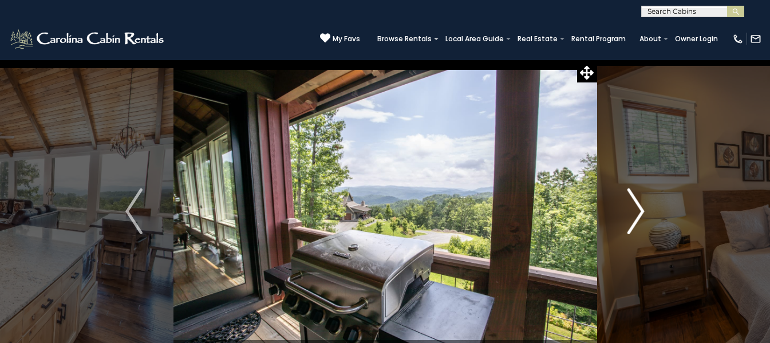
click at [635, 218] on img "Next" at bounding box center [635, 211] width 17 height 46
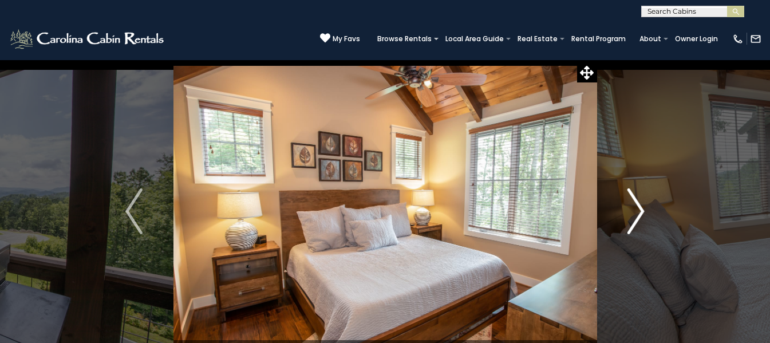
click at [635, 218] on img "Next" at bounding box center [635, 211] width 17 height 46
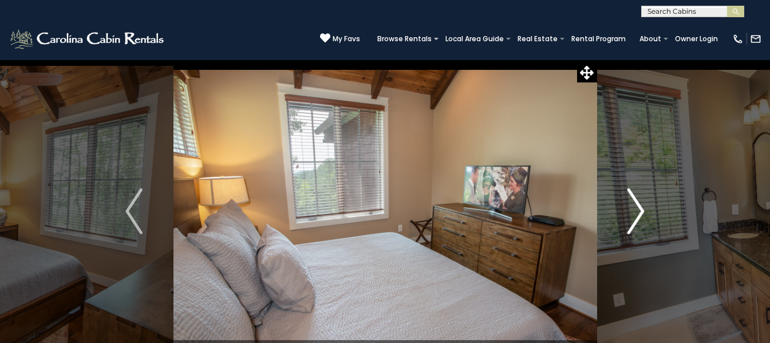
click at [635, 218] on img "Next" at bounding box center [635, 211] width 17 height 46
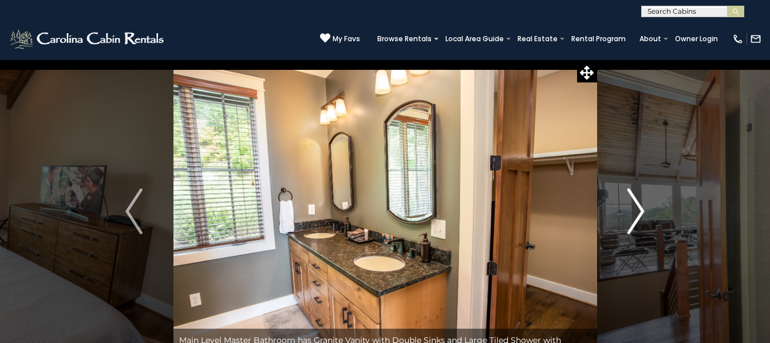
click at [635, 218] on img "Next" at bounding box center [635, 211] width 17 height 46
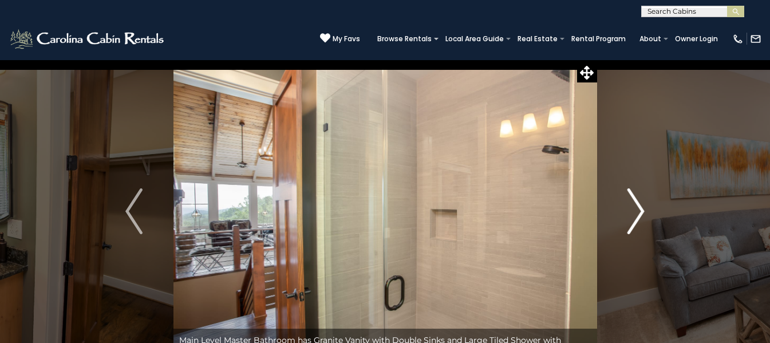
click at [635, 218] on img "Next" at bounding box center [635, 211] width 17 height 46
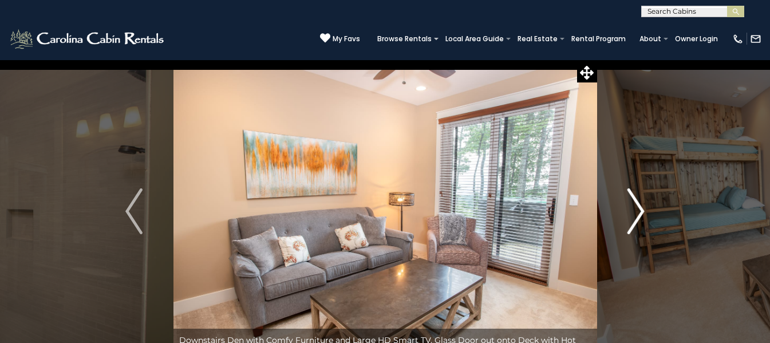
click at [635, 218] on img "Next" at bounding box center [635, 211] width 17 height 46
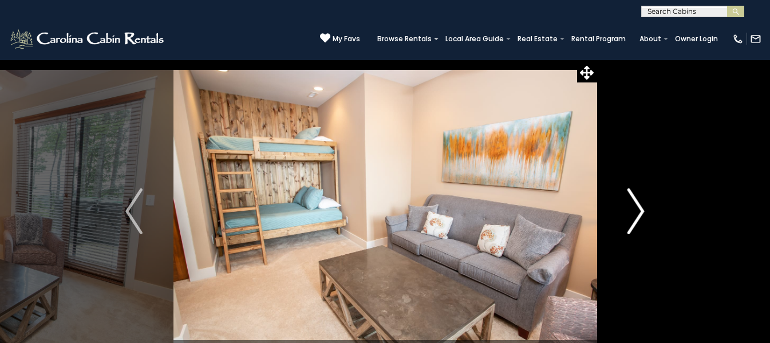
click at [635, 218] on img "Next" at bounding box center [635, 211] width 17 height 46
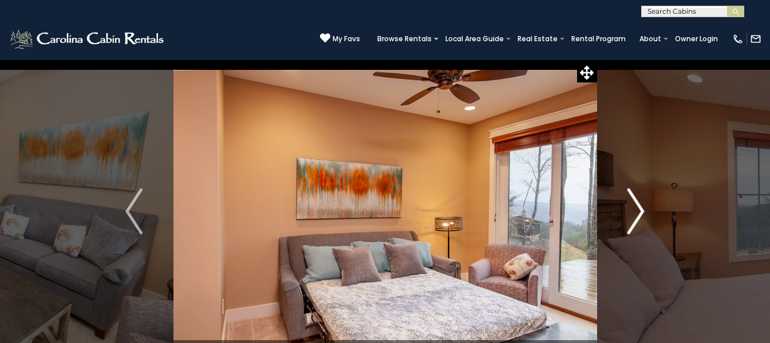
click at [635, 218] on img "Next" at bounding box center [635, 211] width 17 height 46
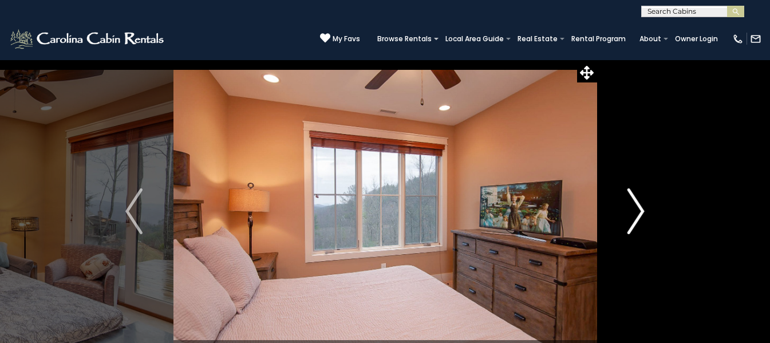
click at [635, 218] on img "Next" at bounding box center [635, 211] width 17 height 46
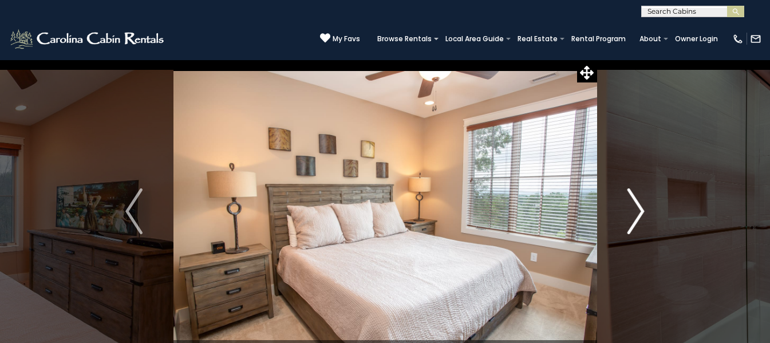
click at [635, 218] on img "Next" at bounding box center [635, 211] width 17 height 46
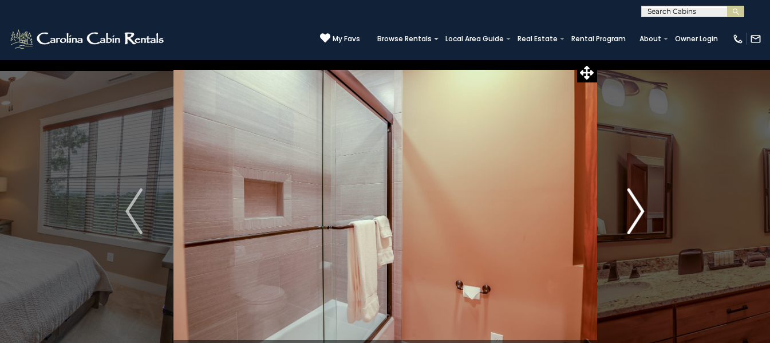
click at [635, 218] on img "Next" at bounding box center [635, 211] width 17 height 46
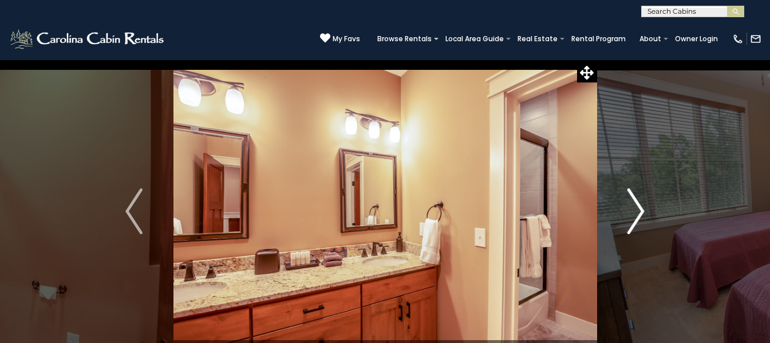
click at [635, 218] on img "Next" at bounding box center [635, 211] width 17 height 46
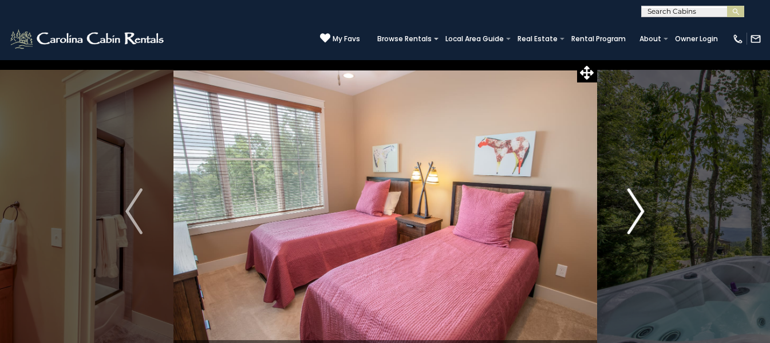
click at [635, 218] on img "Next" at bounding box center [635, 211] width 17 height 46
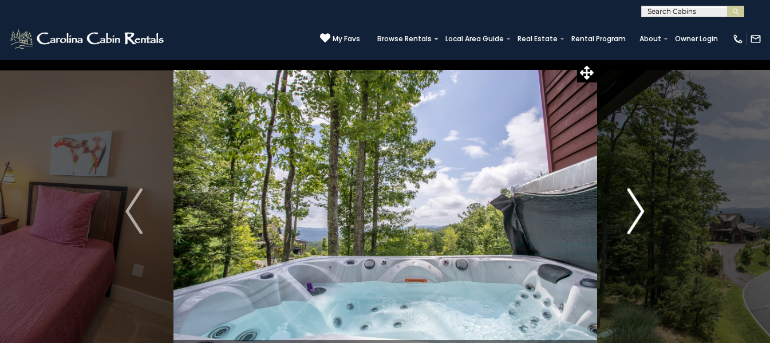
click at [635, 218] on img "Next" at bounding box center [635, 211] width 17 height 46
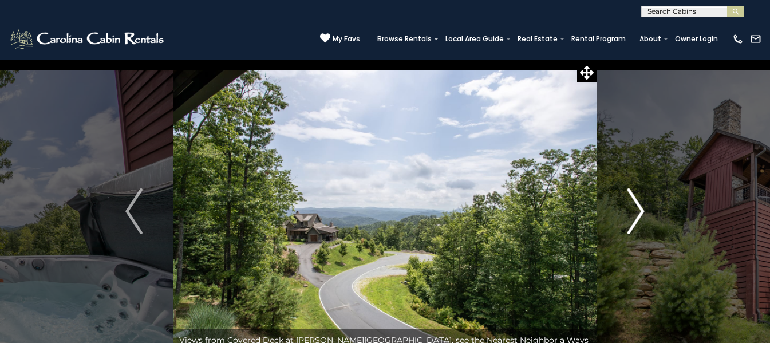
click at [635, 218] on img "Next" at bounding box center [635, 211] width 17 height 46
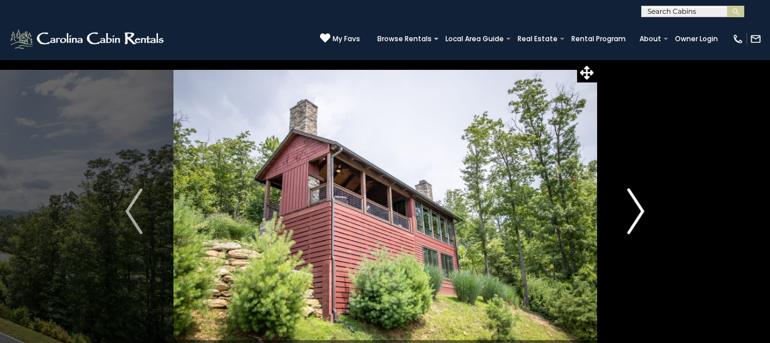
click at [635, 218] on img "Next" at bounding box center [635, 211] width 17 height 46
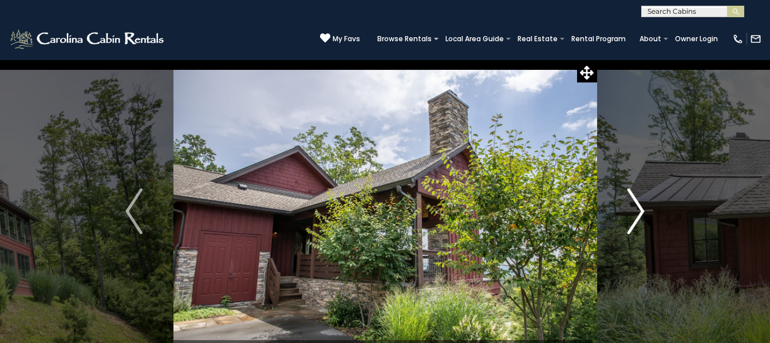
click at [635, 218] on img "Next" at bounding box center [635, 211] width 17 height 46
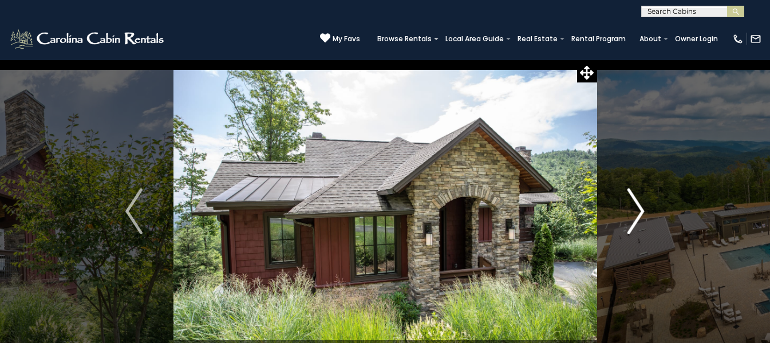
click at [635, 218] on img "Next" at bounding box center [635, 211] width 17 height 46
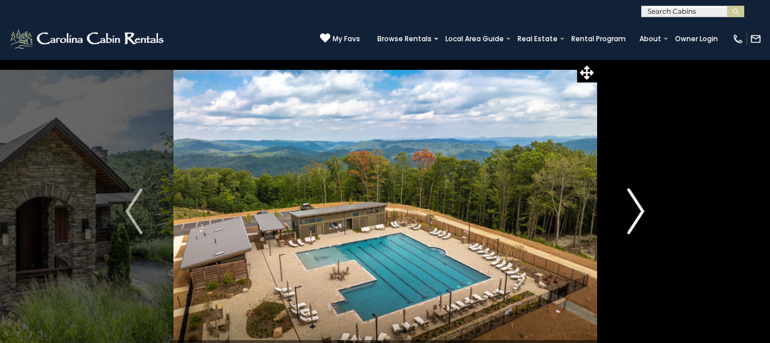
click at [635, 218] on img "Next" at bounding box center [635, 211] width 17 height 46
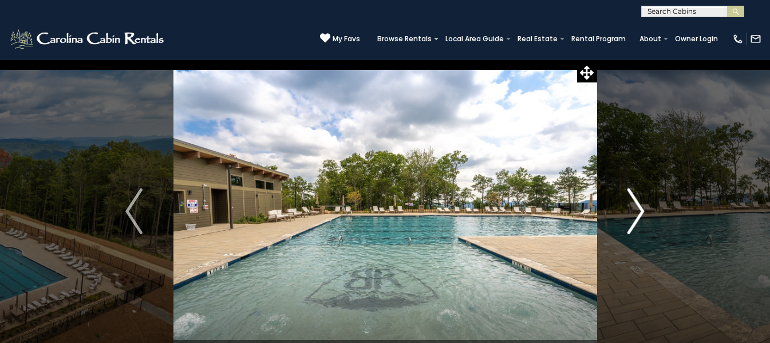
click at [635, 218] on img "Next" at bounding box center [635, 211] width 17 height 46
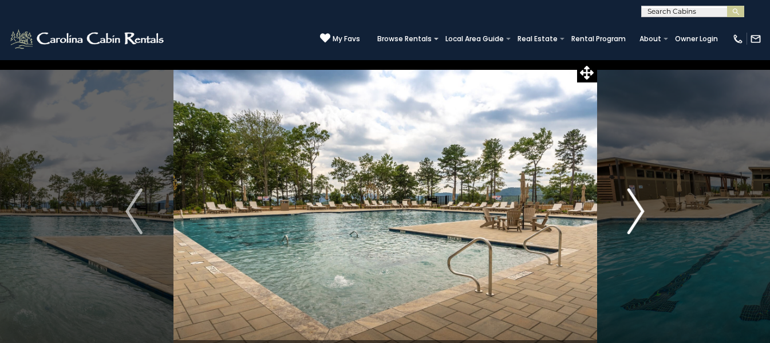
click at [635, 218] on img "Next" at bounding box center [635, 211] width 17 height 46
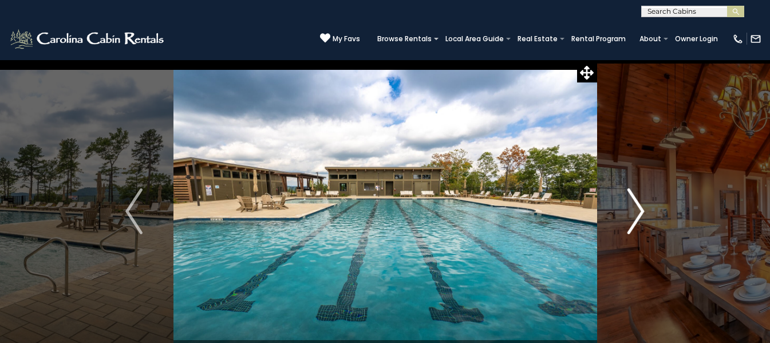
click at [635, 218] on img "Next" at bounding box center [635, 211] width 17 height 46
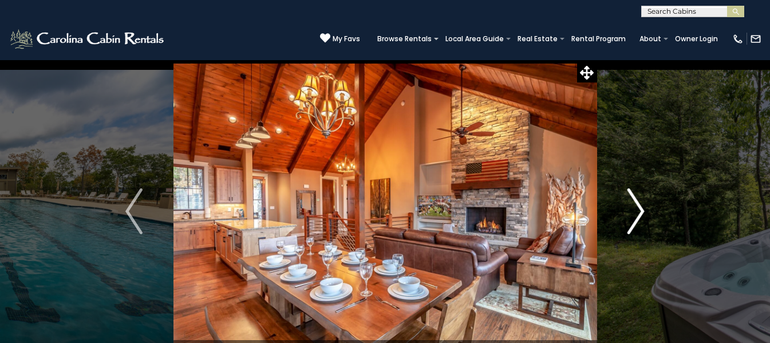
click at [635, 218] on img "Next" at bounding box center [635, 211] width 17 height 46
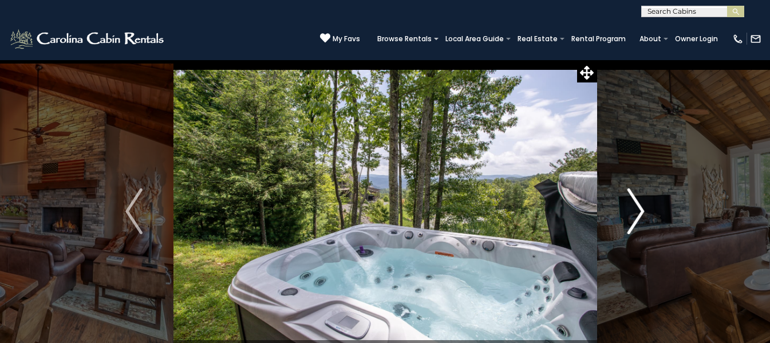
click at [635, 218] on img "Next" at bounding box center [635, 211] width 17 height 46
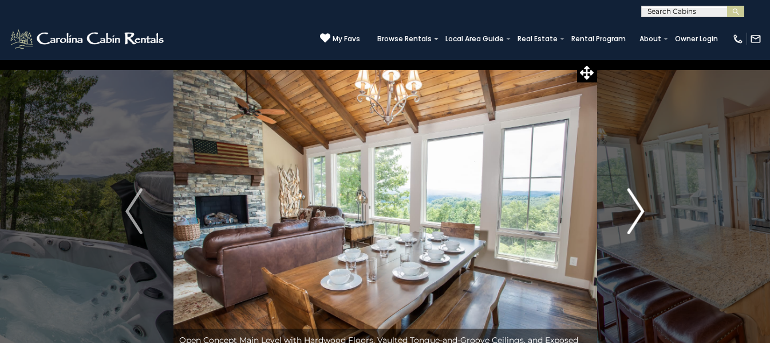
click at [635, 218] on img "Next" at bounding box center [635, 211] width 17 height 46
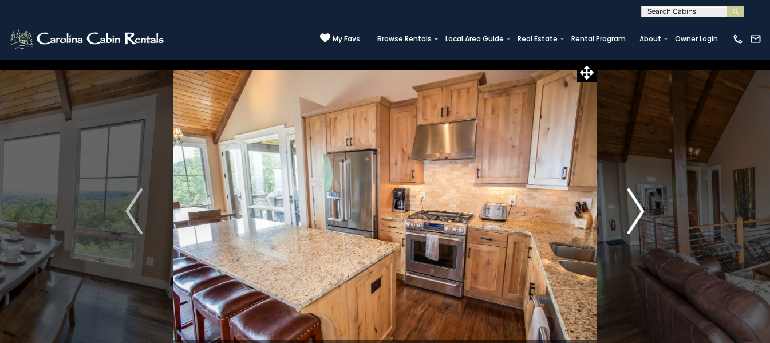
click at [635, 218] on img "Next" at bounding box center [635, 211] width 17 height 46
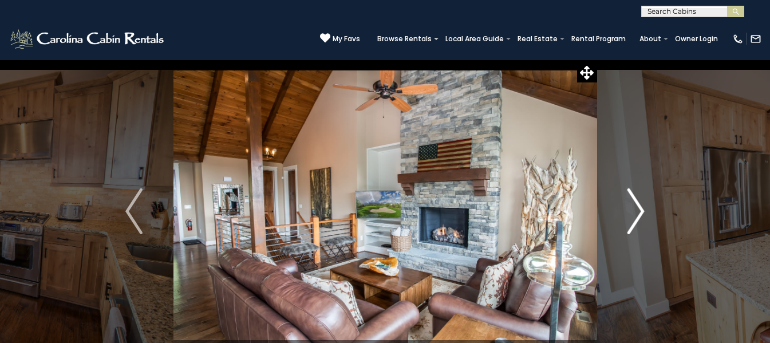
click at [635, 218] on img "Next" at bounding box center [635, 211] width 17 height 46
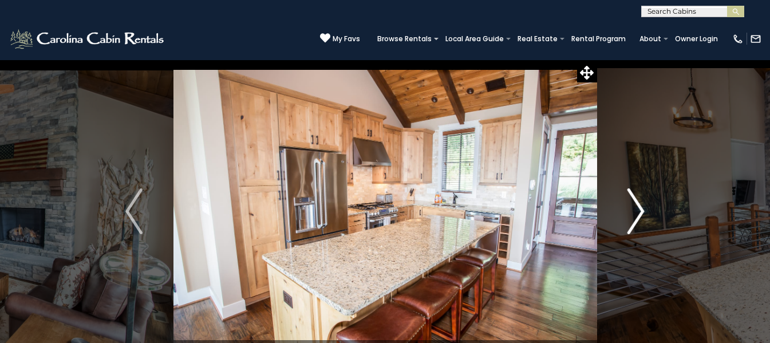
click at [635, 218] on img "Next" at bounding box center [635, 211] width 17 height 46
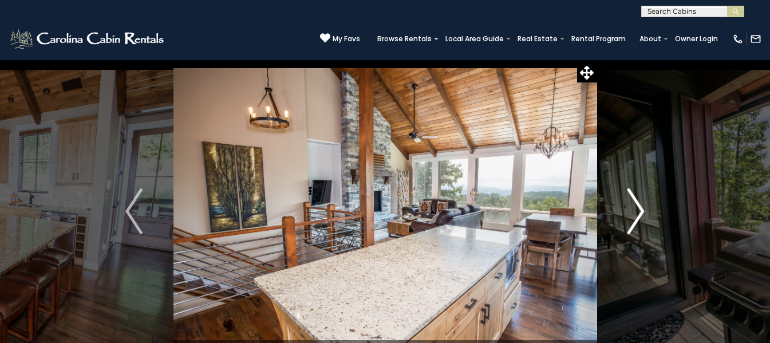
click at [635, 218] on img "Next" at bounding box center [635, 211] width 17 height 46
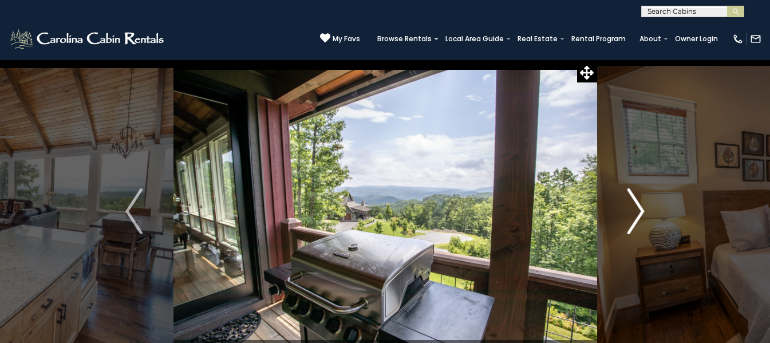
click at [635, 218] on img "Next" at bounding box center [635, 211] width 17 height 46
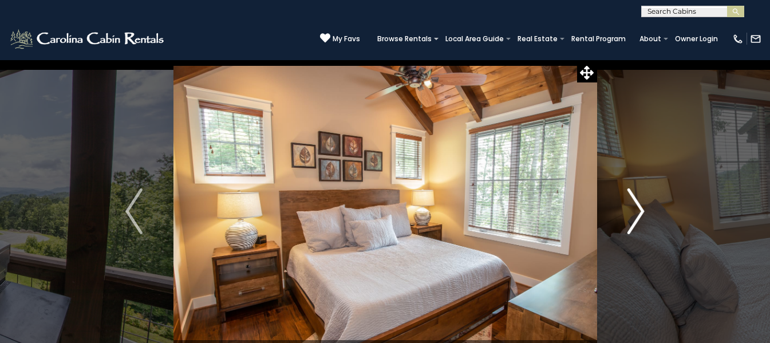
click at [635, 218] on img "Next" at bounding box center [635, 211] width 17 height 46
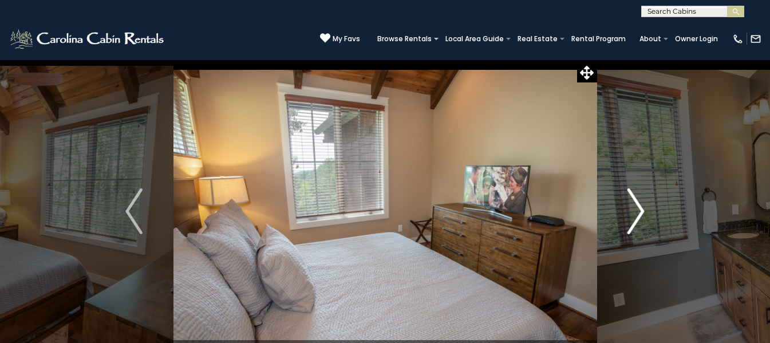
click at [635, 218] on img "Next" at bounding box center [635, 211] width 17 height 46
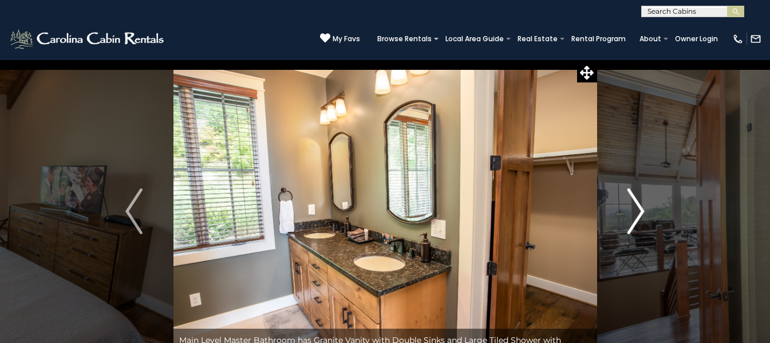
click at [636, 218] on img "Next" at bounding box center [635, 211] width 17 height 46
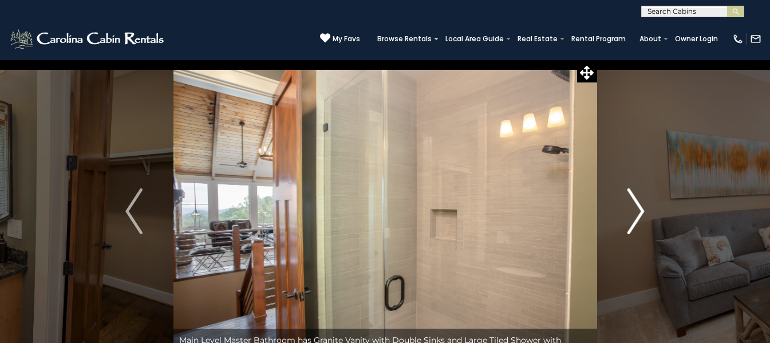
click at [636, 218] on img "Next" at bounding box center [635, 211] width 17 height 46
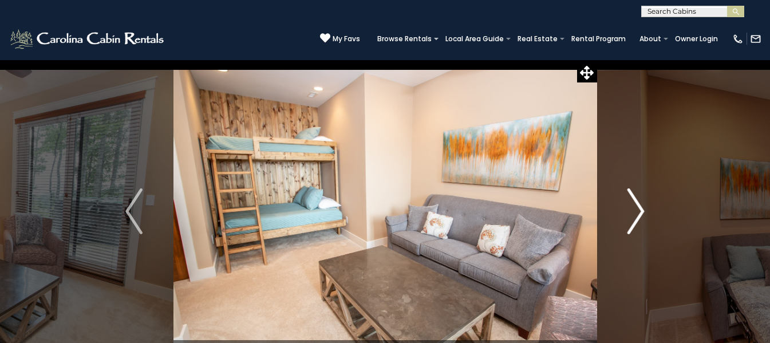
click at [636, 218] on img "Next" at bounding box center [635, 211] width 17 height 46
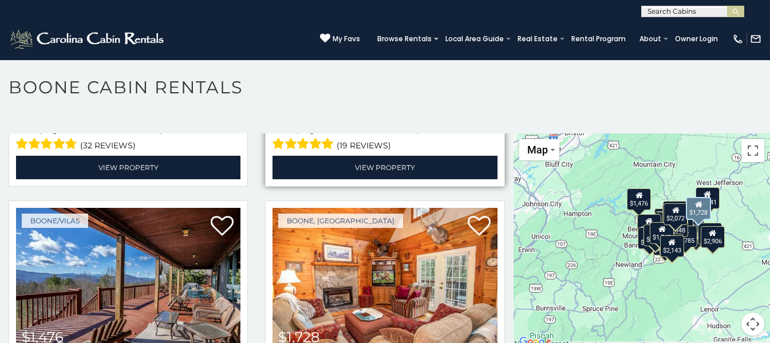
scroll to position [2862, 0]
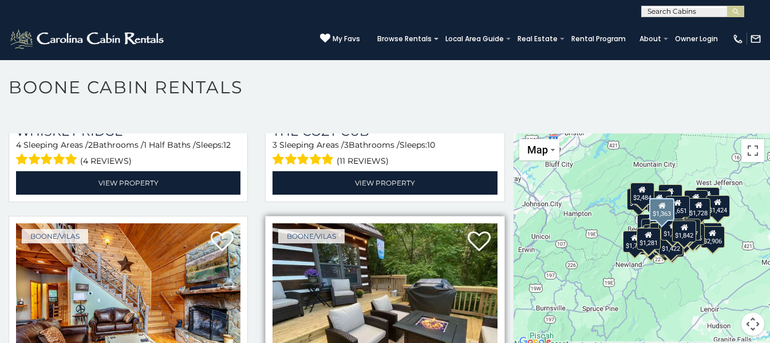
scroll to position [6411, 0]
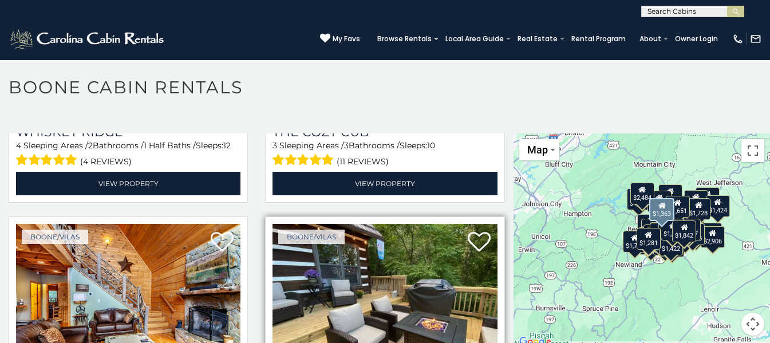
click at [412, 226] on img at bounding box center [384, 299] width 224 height 151
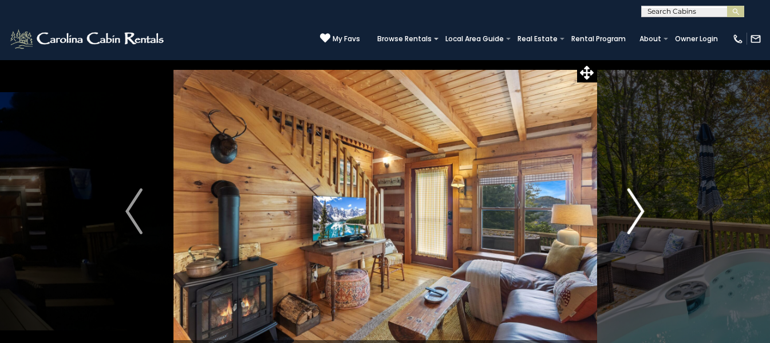
click at [638, 212] on img "Next" at bounding box center [635, 211] width 17 height 46
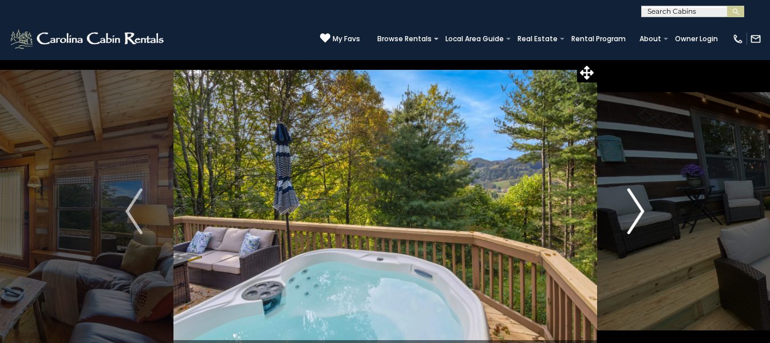
click at [638, 212] on img "Next" at bounding box center [635, 211] width 17 height 46
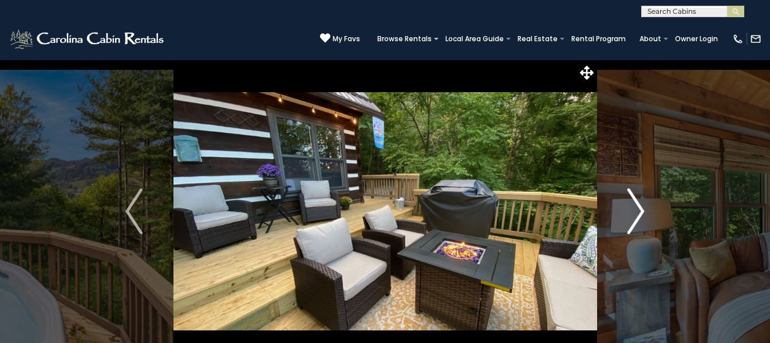
click at [638, 212] on img "Next" at bounding box center [635, 211] width 17 height 46
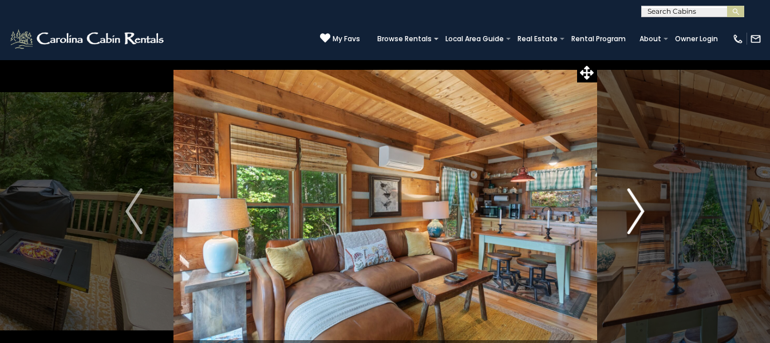
click at [638, 212] on img "Next" at bounding box center [635, 211] width 17 height 46
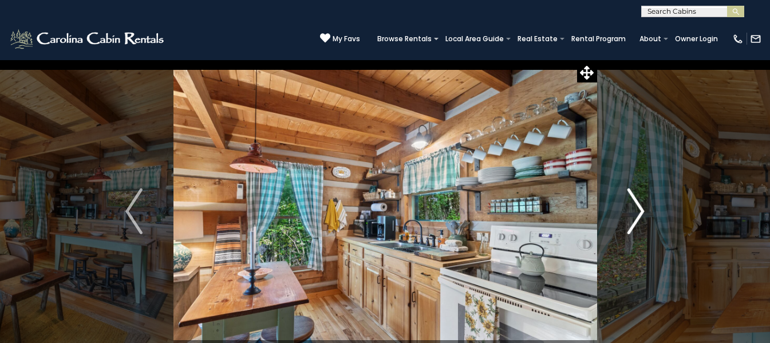
click at [638, 212] on img "Next" at bounding box center [635, 211] width 17 height 46
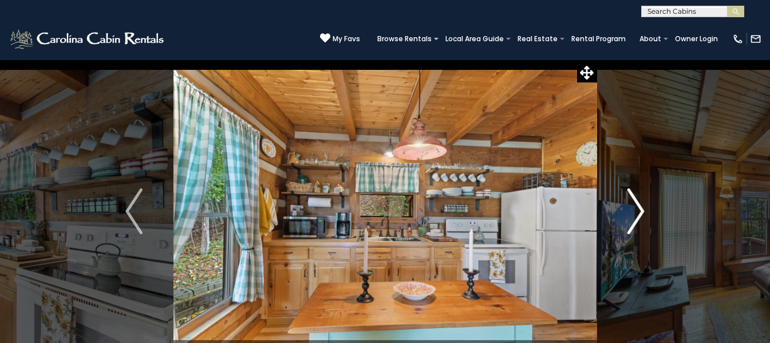
click at [638, 212] on img "Next" at bounding box center [635, 211] width 17 height 46
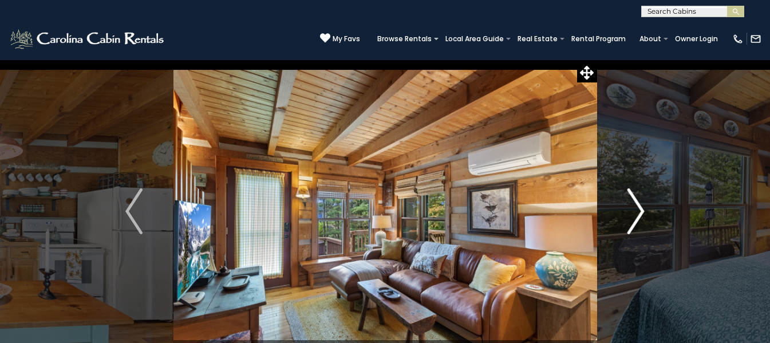
click at [638, 212] on img "Next" at bounding box center [635, 211] width 17 height 46
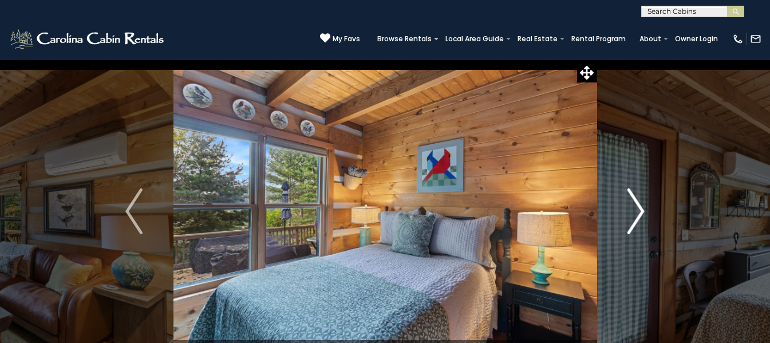
click at [638, 212] on img "Next" at bounding box center [635, 211] width 17 height 46
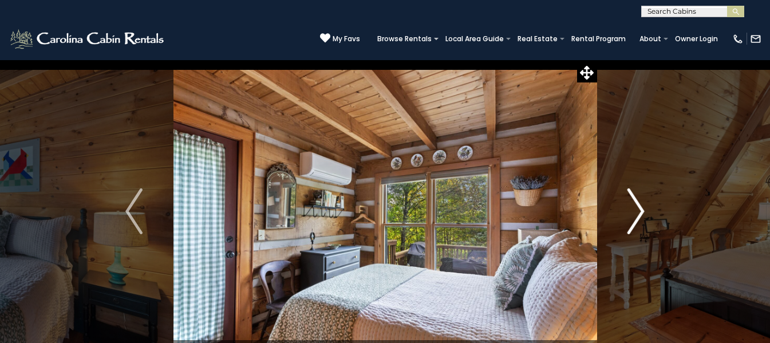
click at [638, 212] on img "Next" at bounding box center [635, 211] width 17 height 46
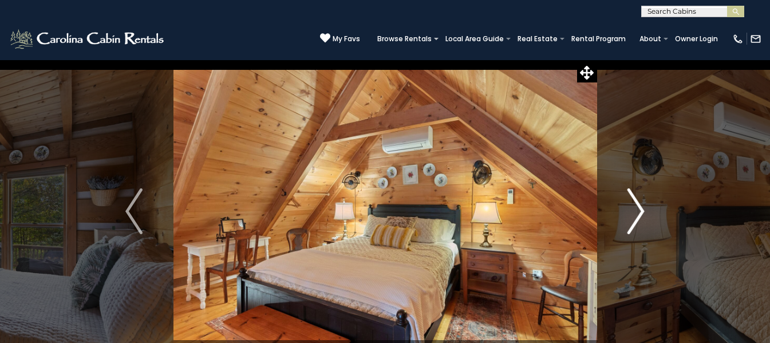
click at [638, 212] on img "Next" at bounding box center [635, 211] width 17 height 46
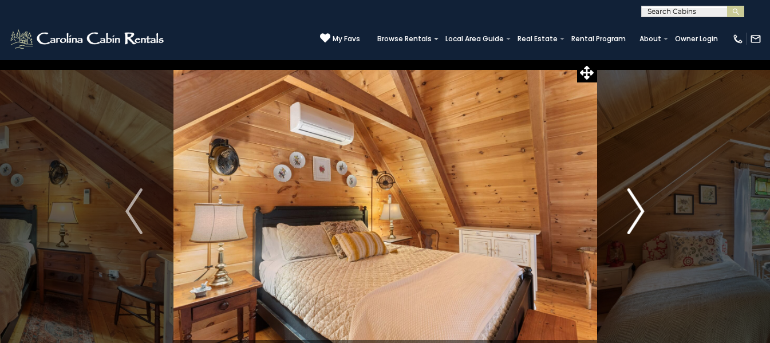
click at [638, 212] on img "Next" at bounding box center [635, 211] width 17 height 46
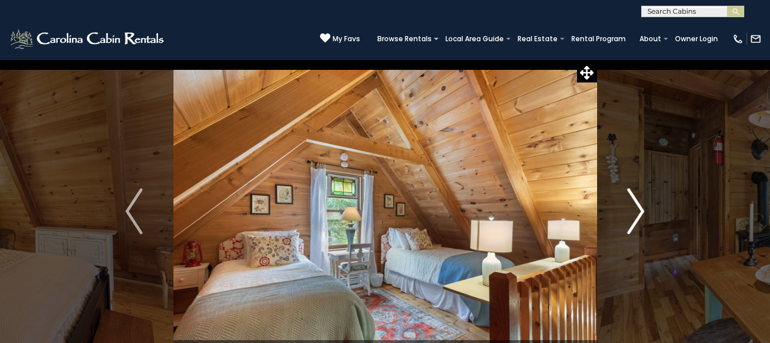
click at [638, 212] on img "Next" at bounding box center [635, 211] width 17 height 46
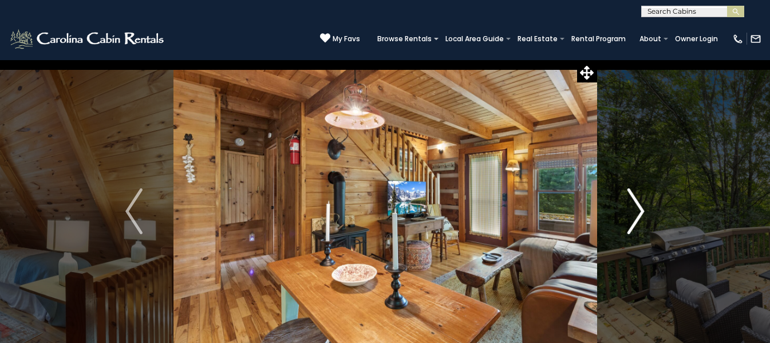
click at [638, 213] on img "Next" at bounding box center [635, 211] width 17 height 46
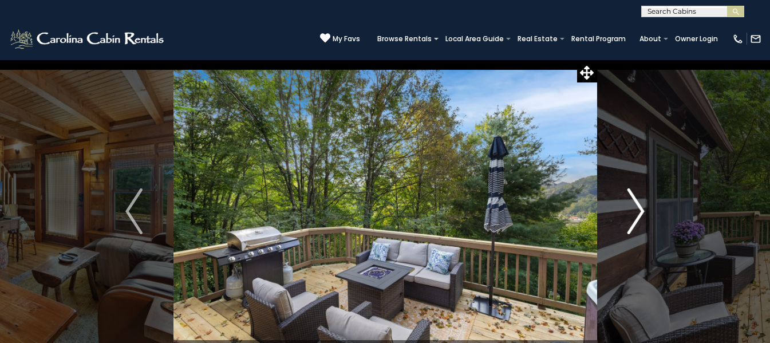
click at [638, 213] on img "Next" at bounding box center [635, 211] width 17 height 46
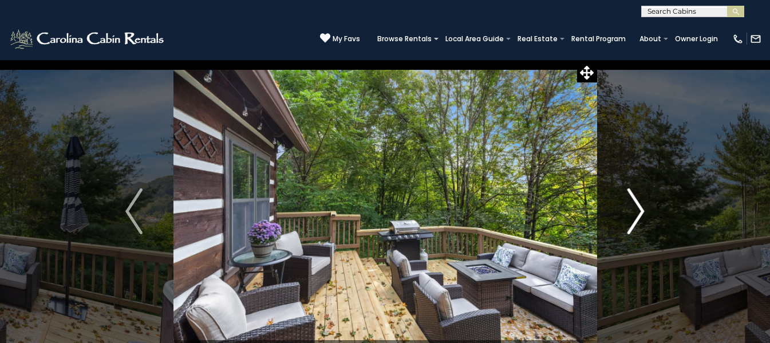
click at [638, 213] on img "Next" at bounding box center [635, 211] width 17 height 46
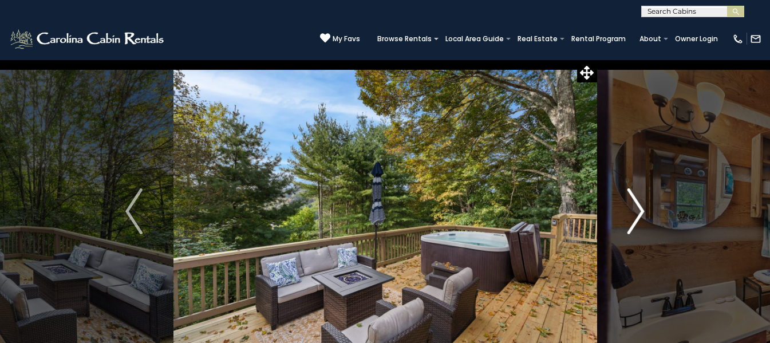
click at [638, 213] on img "Next" at bounding box center [635, 211] width 17 height 46
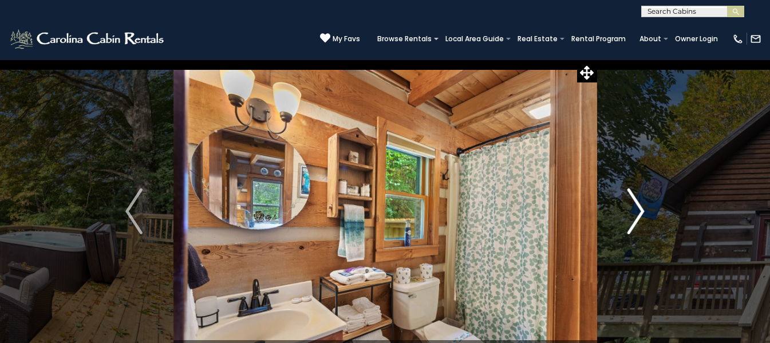
click at [638, 213] on img "Next" at bounding box center [635, 211] width 17 height 46
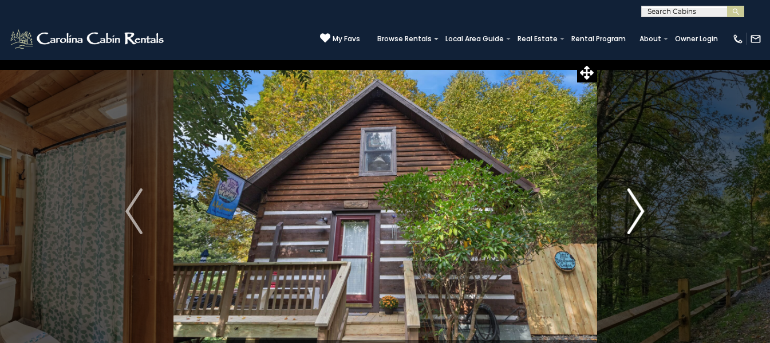
click at [638, 213] on img "Next" at bounding box center [635, 211] width 17 height 46
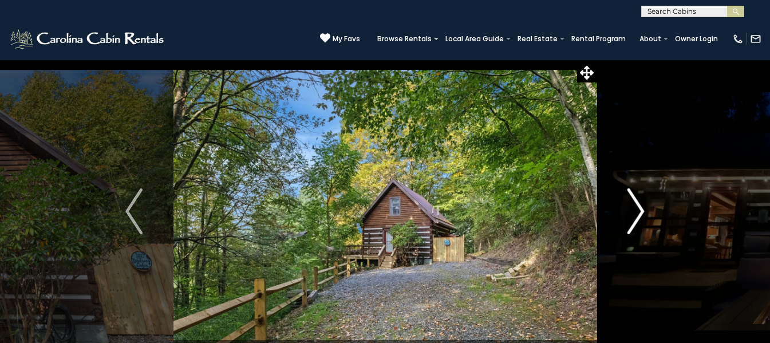
click at [638, 213] on img "Next" at bounding box center [635, 211] width 17 height 46
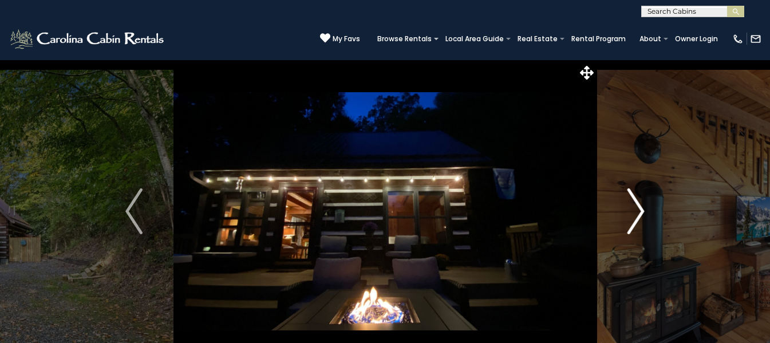
click at [638, 213] on img "Next" at bounding box center [635, 211] width 17 height 46
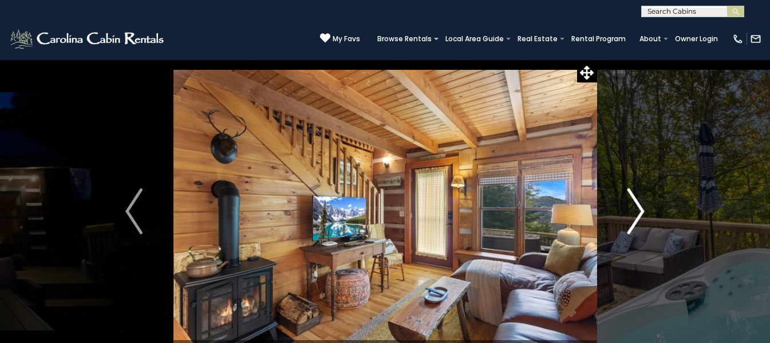
click at [638, 213] on img "Next" at bounding box center [635, 211] width 17 height 46
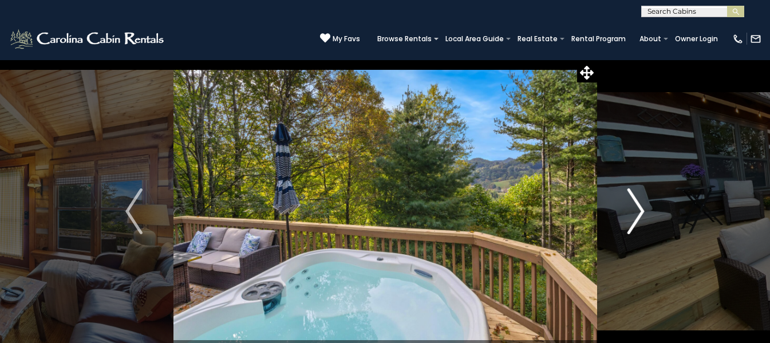
click at [638, 213] on img "Next" at bounding box center [635, 211] width 17 height 46
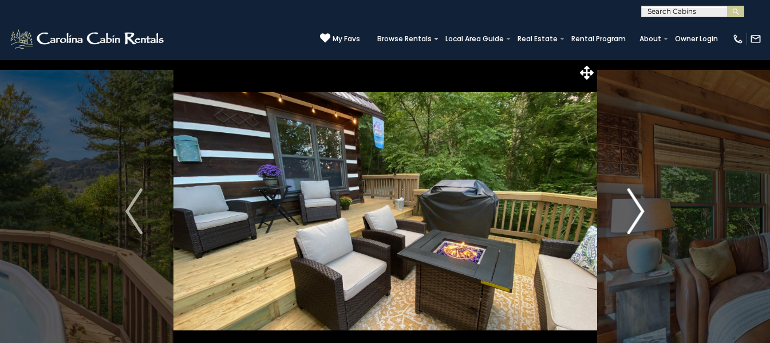
click at [638, 213] on img "Next" at bounding box center [635, 211] width 17 height 46
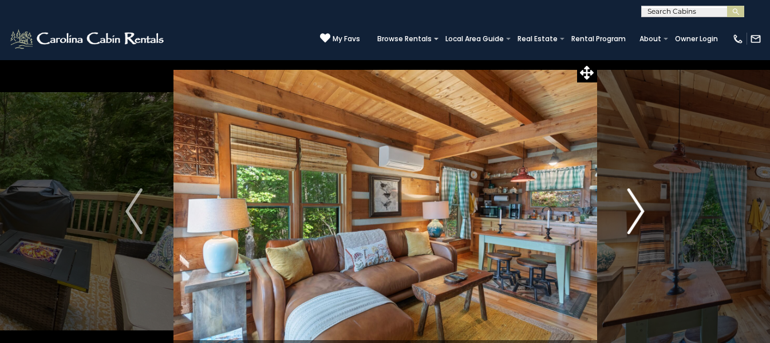
click at [638, 213] on img "Next" at bounding box center [635, 211] width 17 height 46
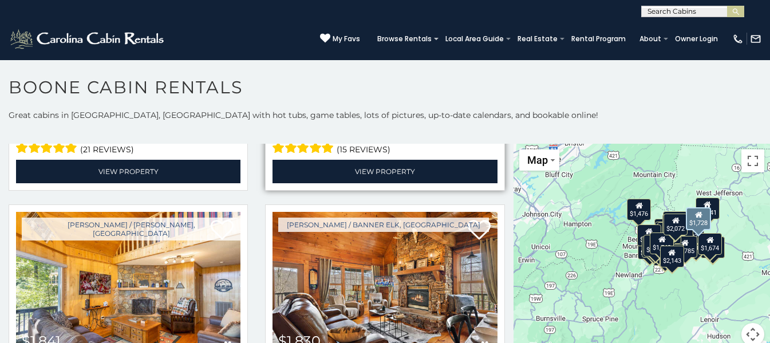
scroll to position [3091, 0]
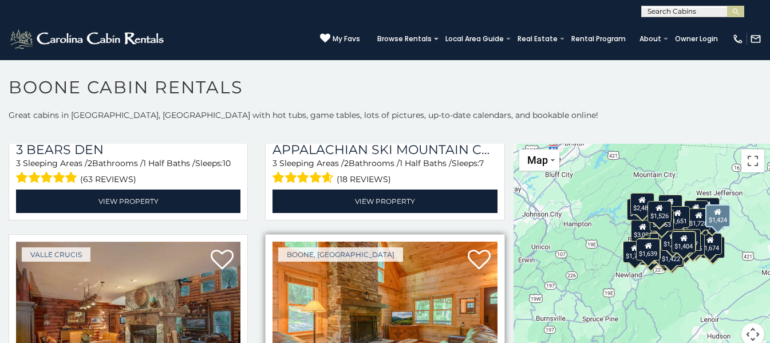
scroll to position [7419, 0]
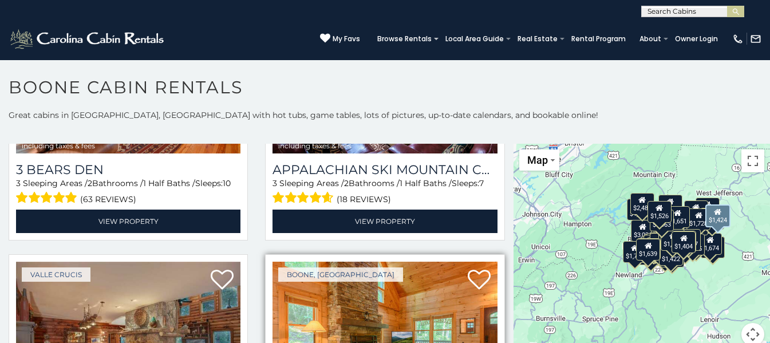
click at [397, 262] on img at bounding box center [384, 337] width 224 height 151
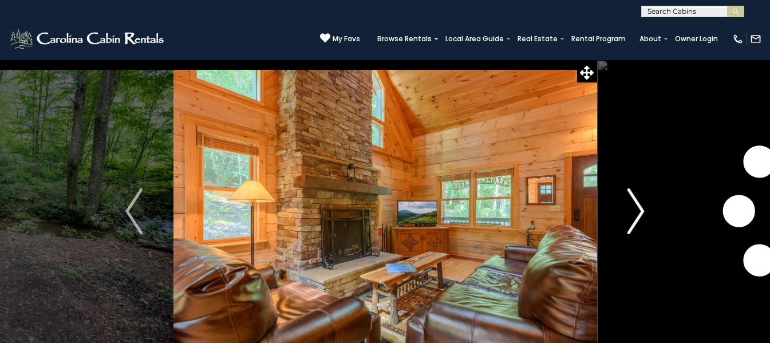
click at [630, 197] on img "Next" at bounding box center [635, 211] width 17 height 46
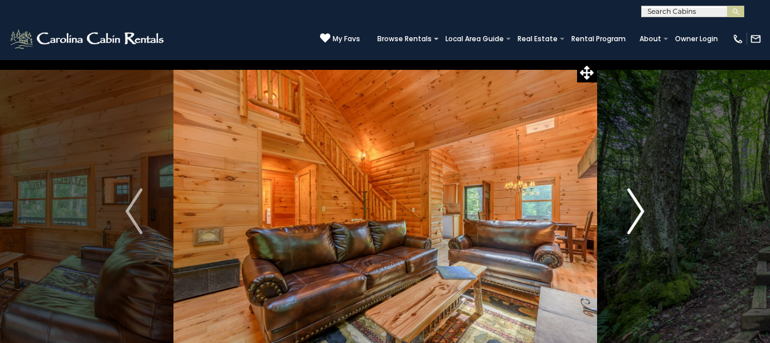
click at [630, 197] on img "Next" at bounding box center [635, 211] width 17 height 46
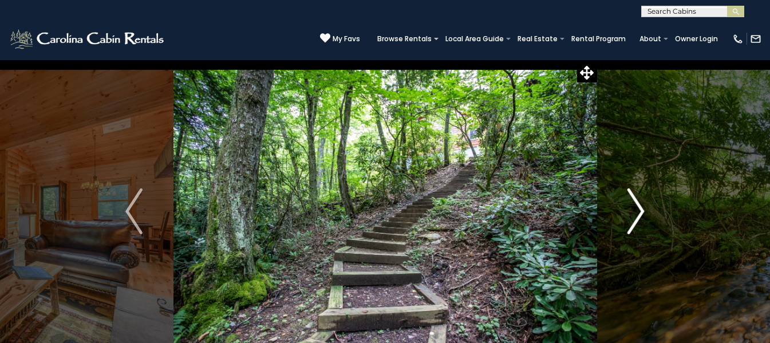
click at [630, 197] on img "Next" at bounding box center [635, 211] width 17 height 46
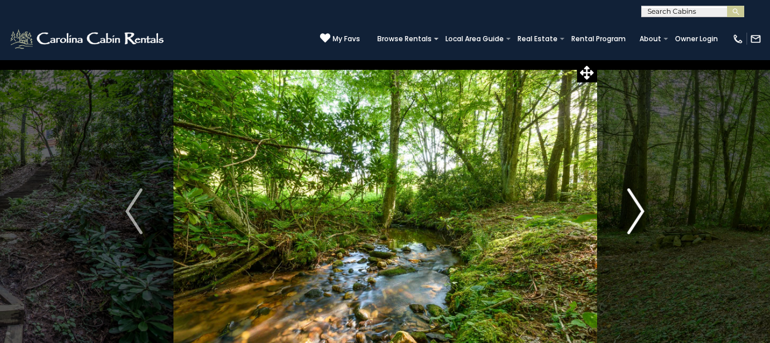
click at [630, 197] on img "Next" at bounding box center [635, 211] width 17 height 46
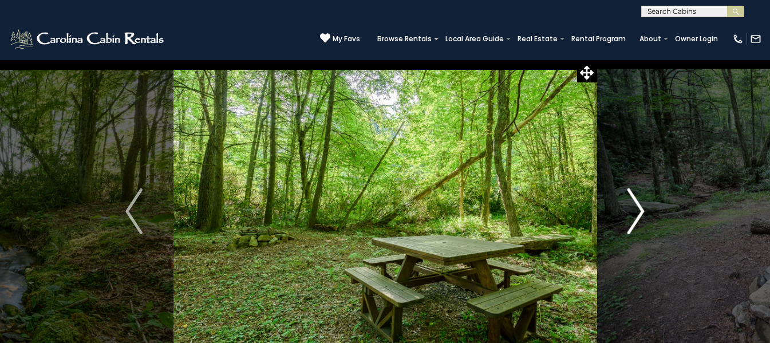
click at [630, 197] on img "Next" at bounding box center [635, 211] width 17 height 46
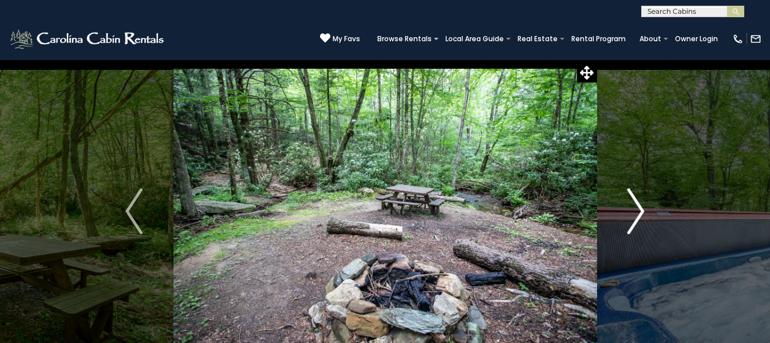
click at [630, 197] on img "Next" at bounding box center [635, 211] width 17 height 46
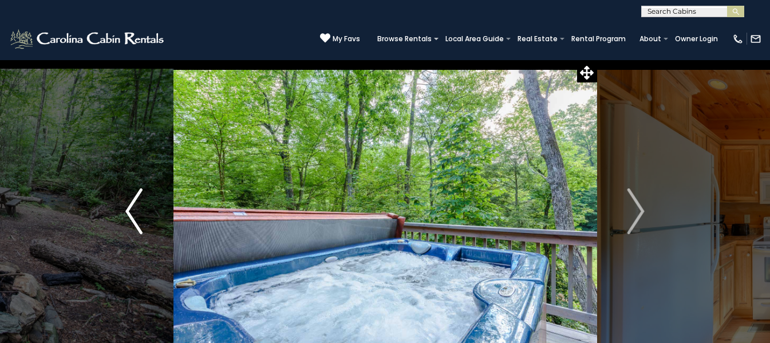
click at [127, 216] on img "Previous" at bounding box center [133, 211] width 17 height 46
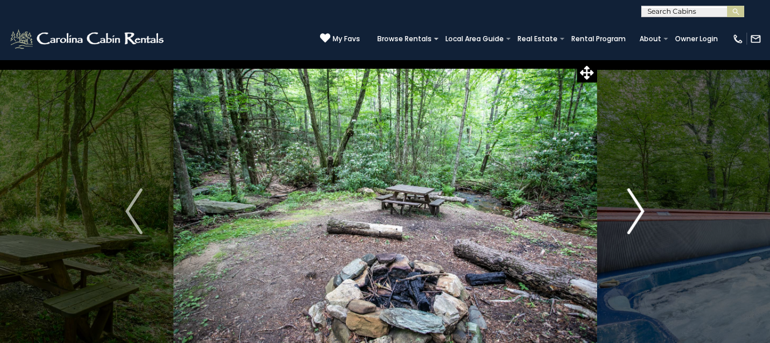
click at [637, 208] on img "Next" at bounding box center [635, 211] width 17 height 46
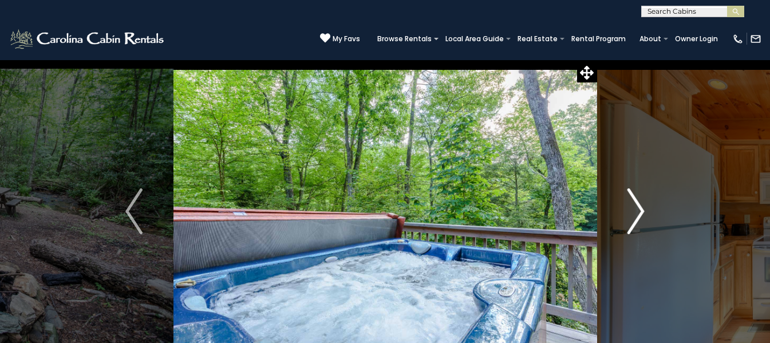
click at [637, 208] on img "Next" at bounding box center [635, 211] width 17 height 46
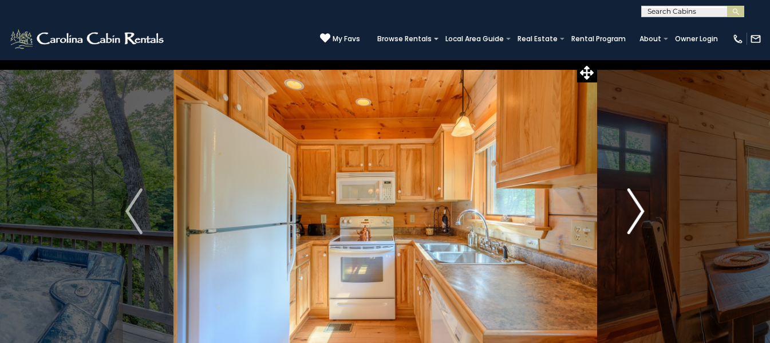
click at [637, 208] on img "Next" at bounding box center [635, 211] width 17 height 46
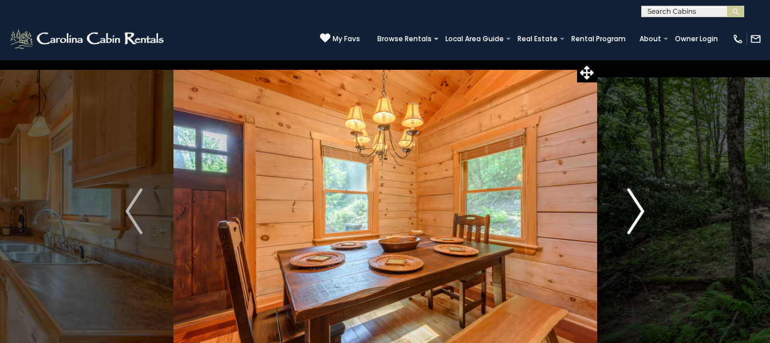
click at [637, 208] on img "Next" at bounding box center [635, 211] width 17 height 46
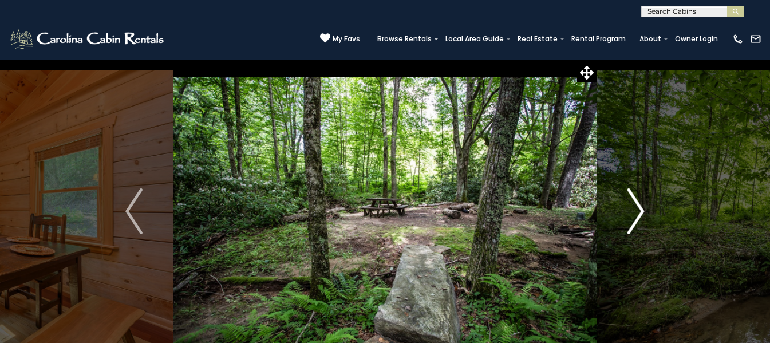
click at [637, 208] on img "Next" at bounding box center [635, 211] width 17 height 46
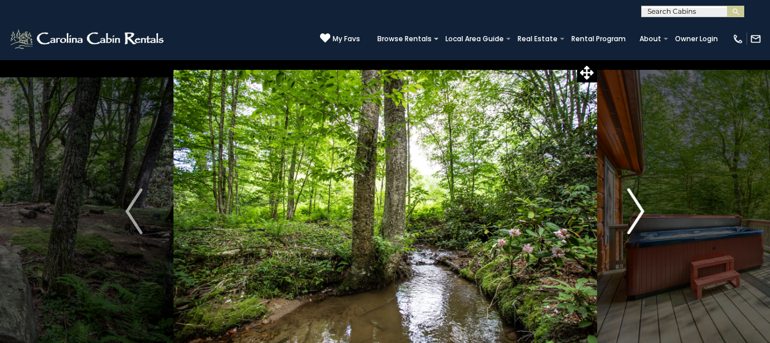
click at [637, 208] on img "Next" at bounding box center [635, 211] width 17 height 46
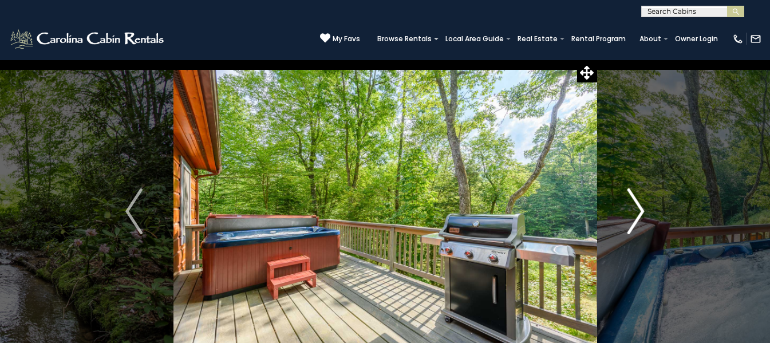
click at [637, 208] on img "Next" at bounding box center [635, 211] width 17 height 46
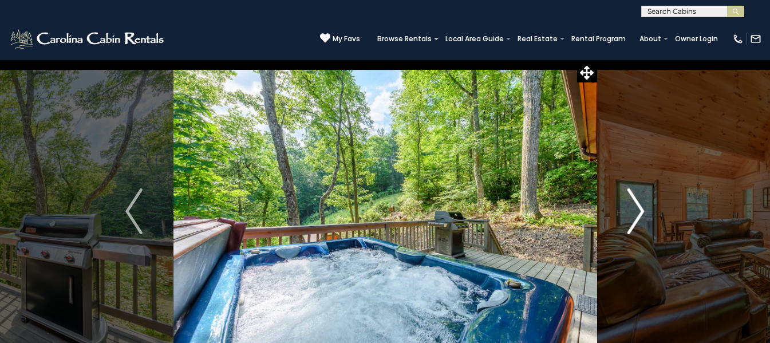
click at [634, 210] on img "Next" at bounding box center [635, 211] width 17 height 46
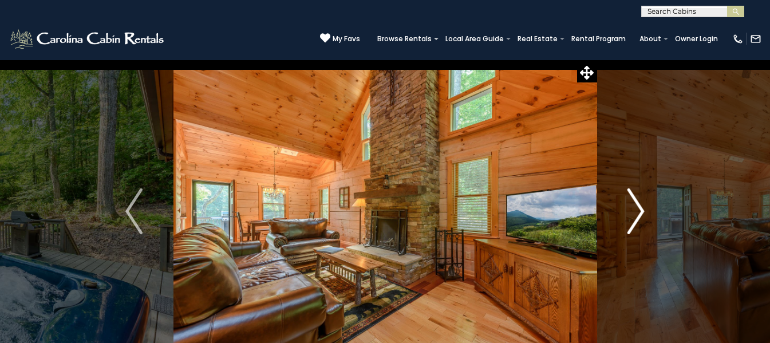
click at [634, 210] on img "Next" at bounding box center [635, 211] width 17 height 46
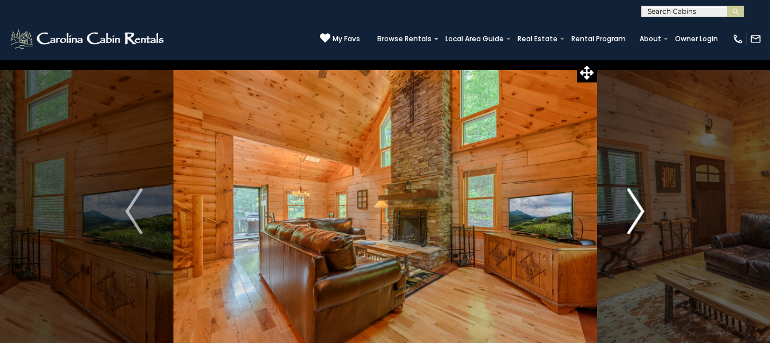
click at [634, 210] on img "Next" at bounding box center [635, 211] width 17 height 46
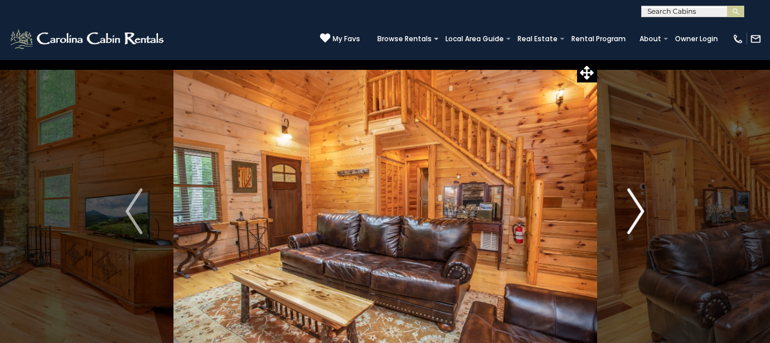
click at [634, 210] on img "Next" at bounding box center [635, 211] width 17 height 46
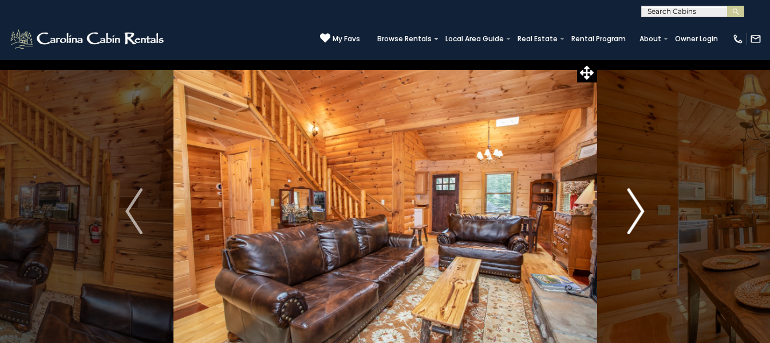
click at [634, 210] on img "Next" at bounding box center [635, 211] width 17 height 46
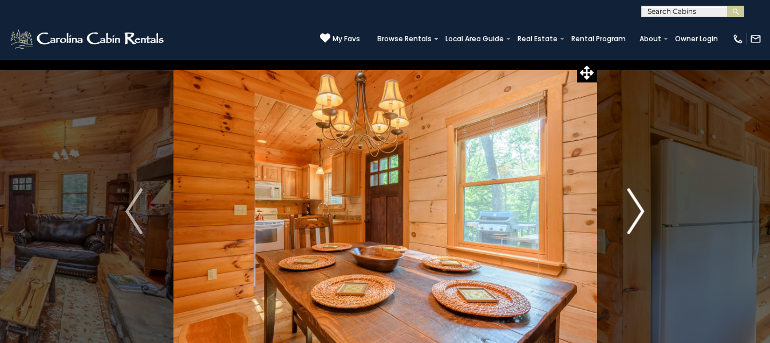
click at [634, 210] on img "Next" at bounding box center [635, 211] width 17 height 46
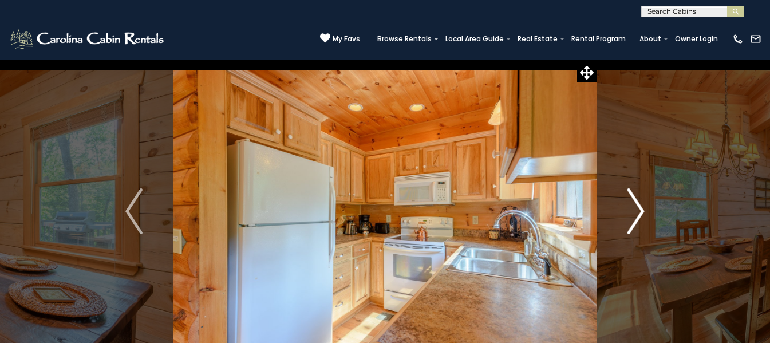
click at [634, 210] on img "Next" at bounding box center [635, 211] width 17 height 46
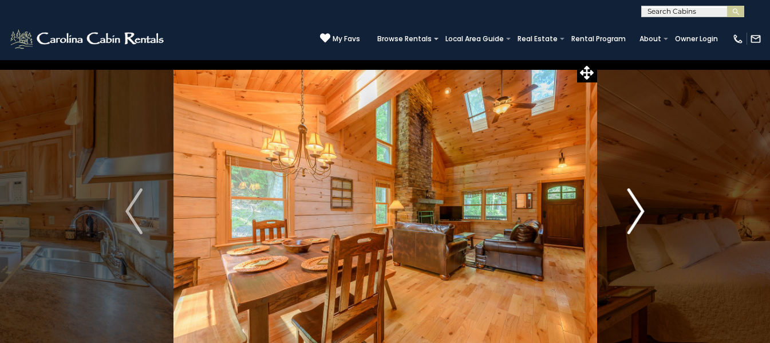
click at [634, 210] on img "Next" at bounding box center [635, 211] width 17 height 46
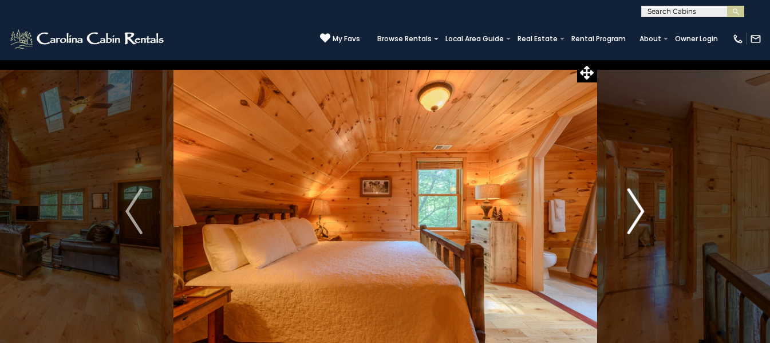
click at [634, 210] on img "Next" at bounding box center [635, 211] width 17 height 46
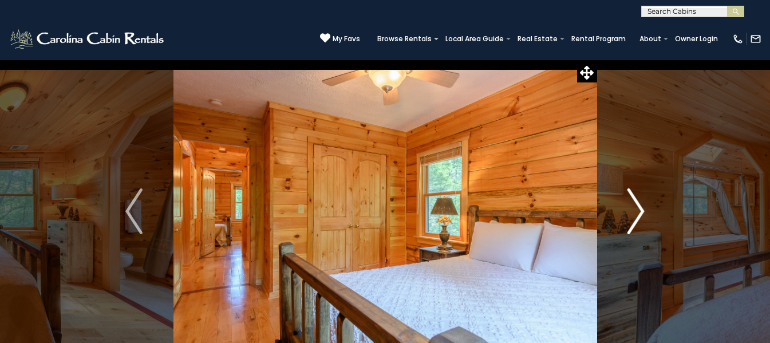
click at [634, 210] on img "Next" at bounding box center [635, 211] width 17 height 46
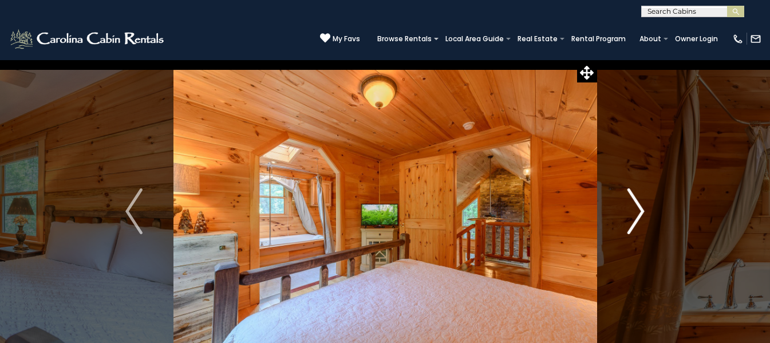
click at [634, 210] on img "Next" at bounding box center [635, 211] width 17 height 46
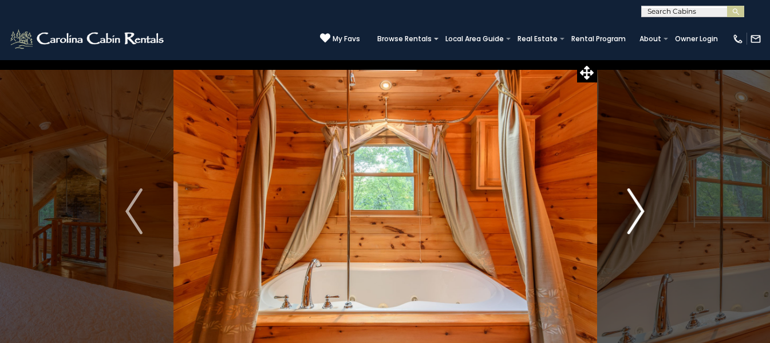
click at [634, 210] on img "Next" at bounding box center [635, 211] width 17 height 46
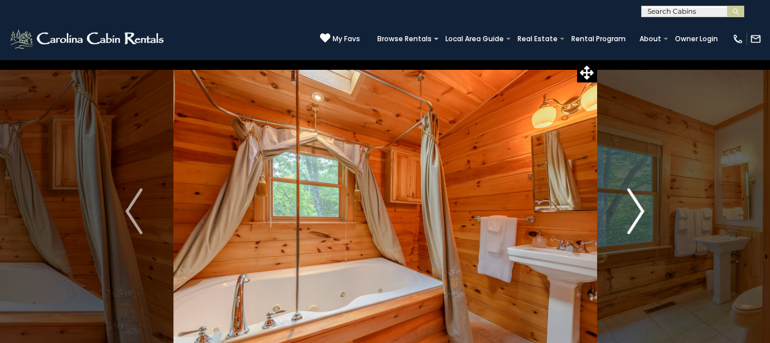
click at [634, 210] on img "Next" at bounding box center [635, 211] width 17 height 46
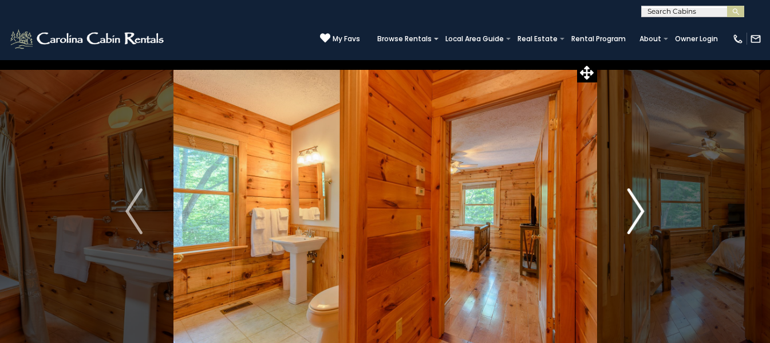
click at [634, 210] on img "Next" at bounding box center [635, 211] width 17 height 46
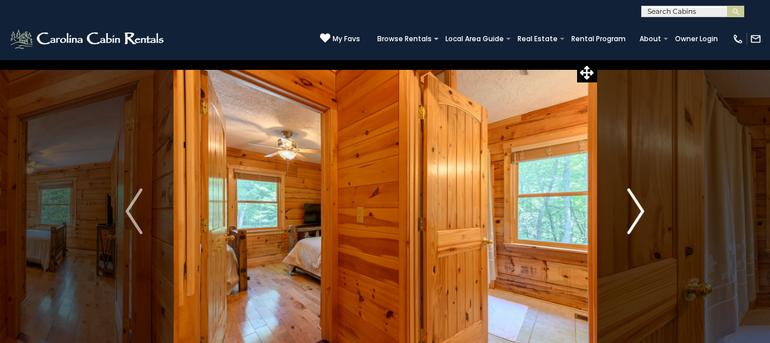
click at [634, 210] on img "Next" at bounding box center [635, 211] width 17 height 46
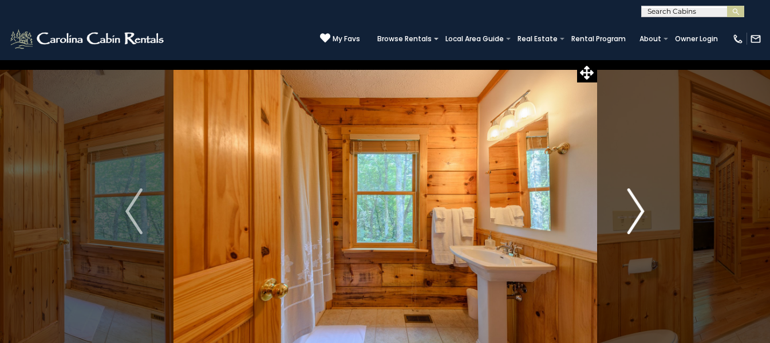
click at [634, 210] on img "Next" at bounding box center [635, 211] width 17 height 46
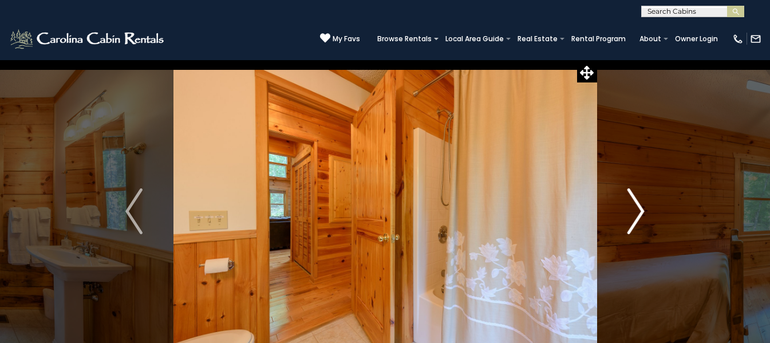
click at [634, 210] on img "Next" at bounding box center [635, 211] width 17 height 46
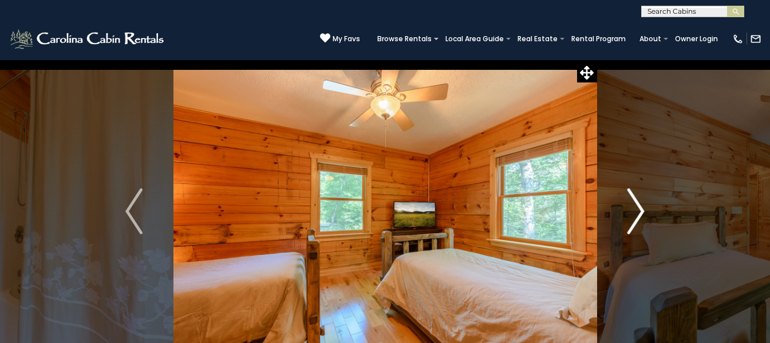
click at [634, 210] on img "Next" at bounding box center [635, 211] width 17 height 46
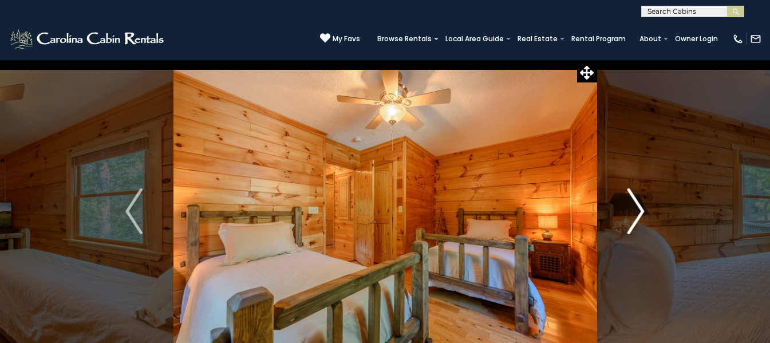
click at [634, 210] on img "Next" at bounding box center [635, 211] width 17 height 46
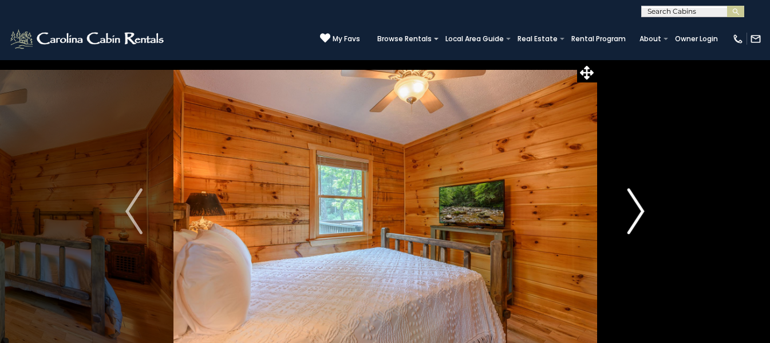
click at [634, 210] on img "Next" at bounding box center [635, 211] width 17 height 46
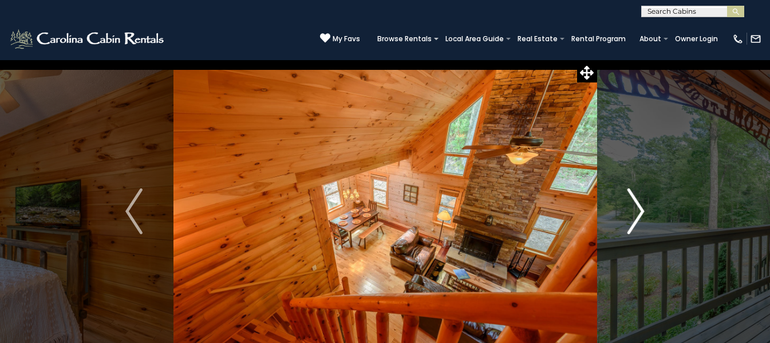
click at [634, 210] on img "Next" at bounding box center [635, 211] width 17 height 46
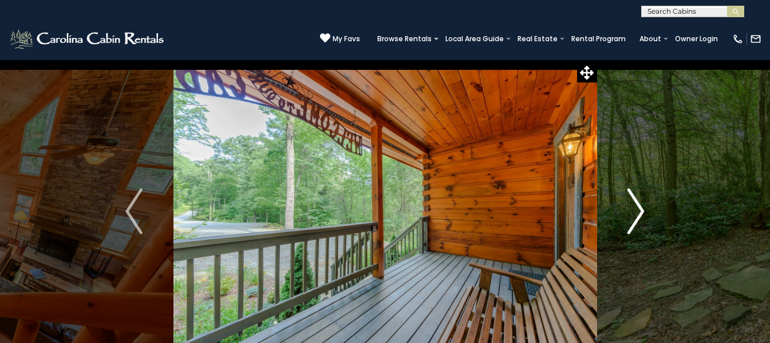
click at [634, 210] on img "Next" at bounding box center [635, 211] width 17 height 46
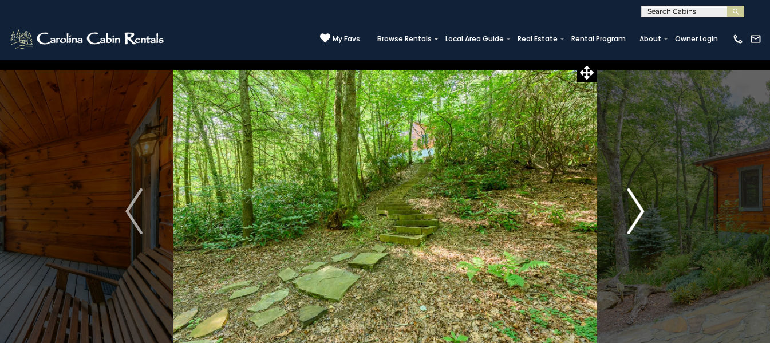
click at [634, 210] on img "Next" at bounding box center [635, 211] width 17 height 46
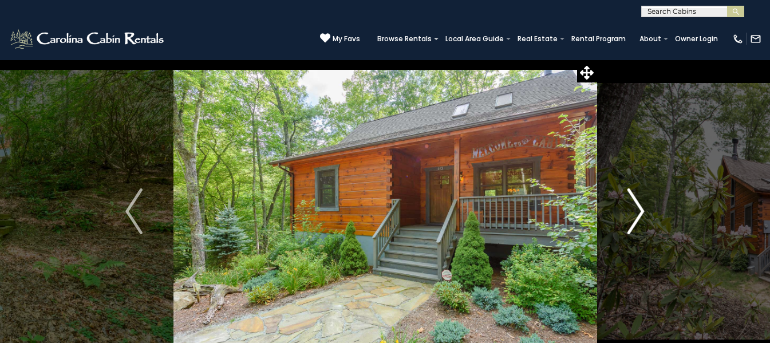
click at [634, 210] on img "Next" at bounding box center [635, 211] width 17 height 46
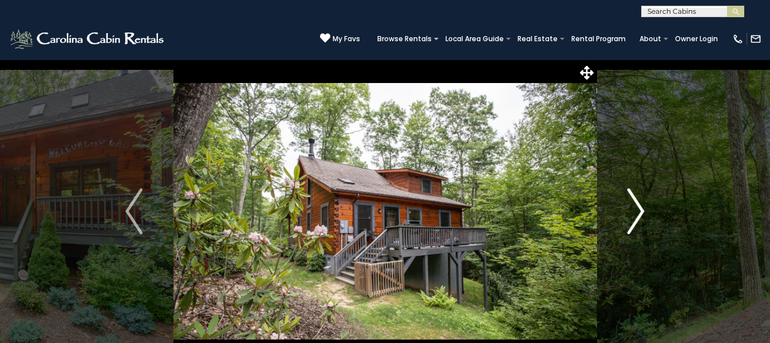
click at [634, 210] on img "Next" at bounding box center [635, 211] width 17 height 46
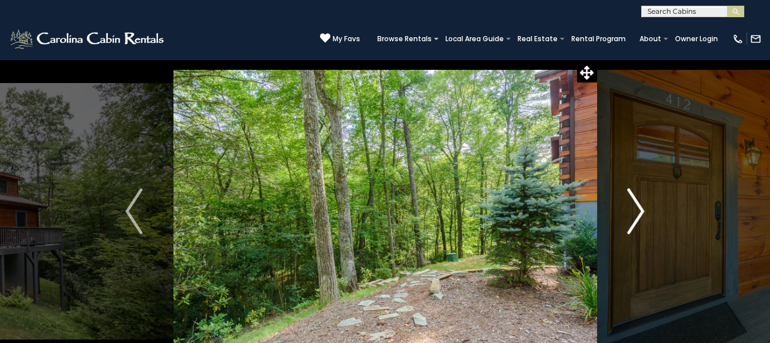
click at [634, 210] on img "Next" at bounding box center [635, 211] width 17 height 46
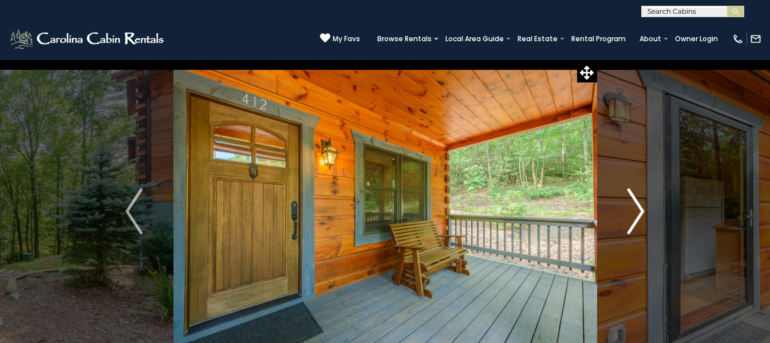
click at [634, 210] on img "Next" at bounding box center [635, 211] width 17 height 46
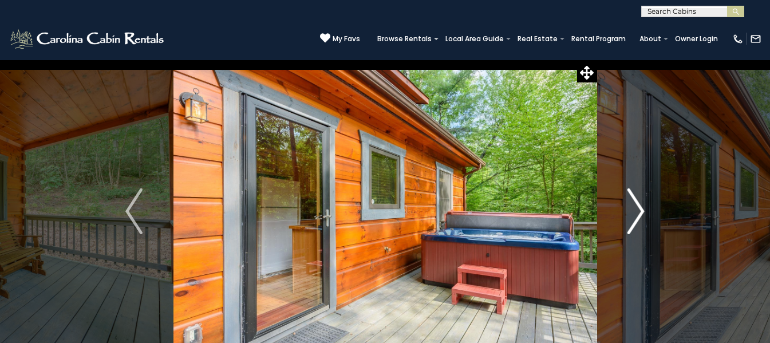
click at [634, 210] on img "Next" at bounding box center [635, 211] width 17 height 46
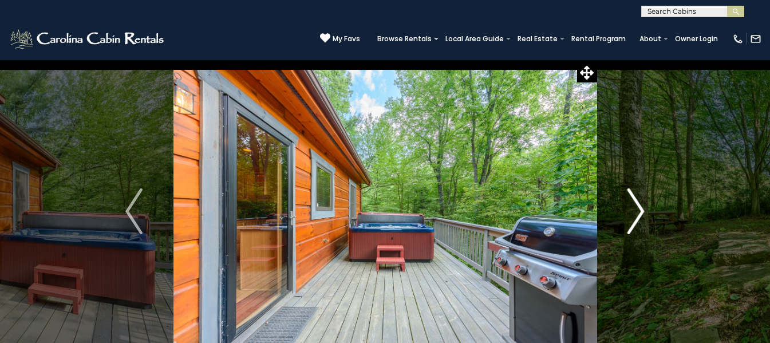
click at [634, 210] on img "Next" at bounding box center [635, 211] width 17 height 46
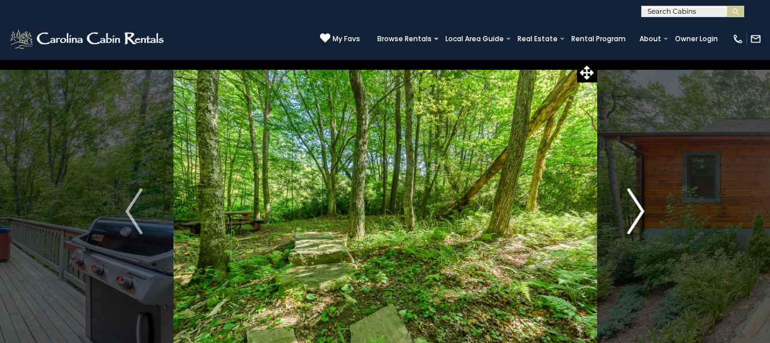
click at [634, 210] on img "Next" at bounding box center [635, 211] width 17 height 46
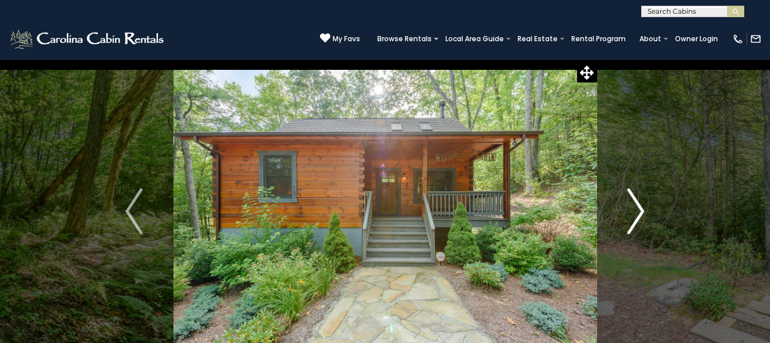
click at [634, 210] on img "Next" at bounding box center [635, 211] width 17 height 46
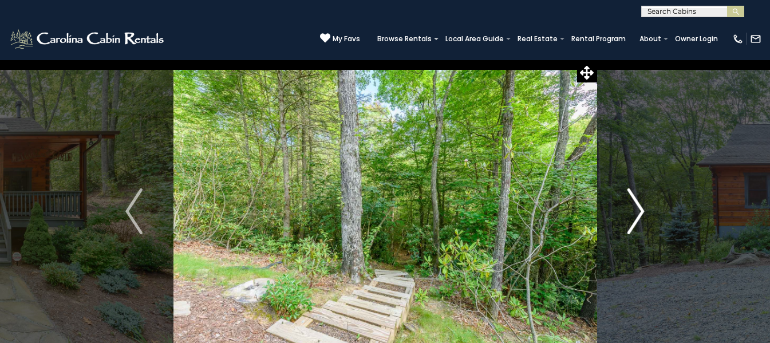
click at [634, 210] on img "Next" at bounding box center [635, 211] width 17 height 46
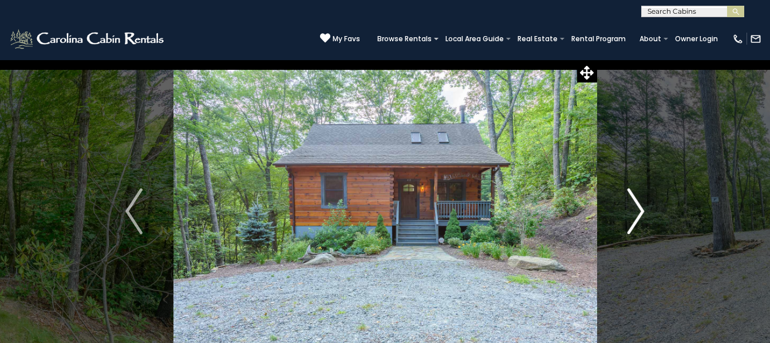
click at [635, 214] on img "Next" at bounding box center [635, 211] width 17 height 46
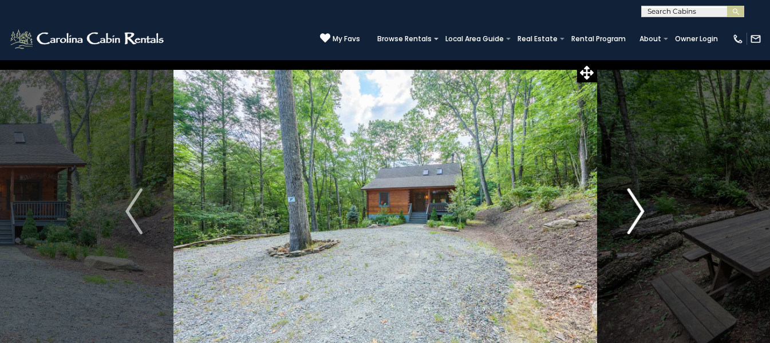
click at [635, 214] on img "Next" at bounding box center [635, 211] width 17 height 46
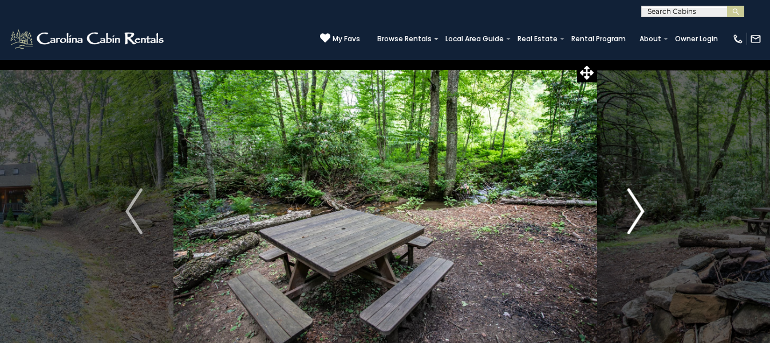
click at [635, 214] on img "Next" at bounding box center [635, 211] width 17 height 46
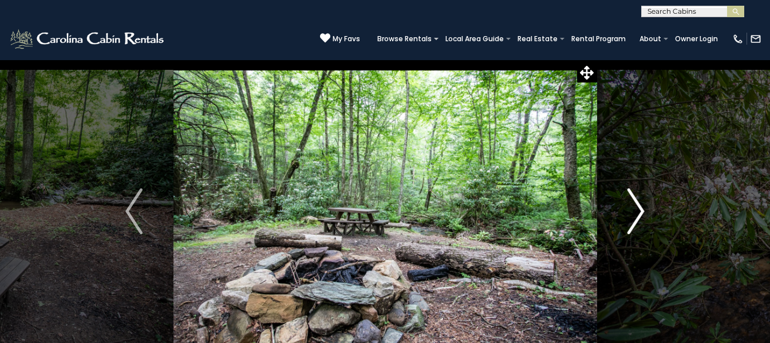
click at [635, 214] on img "Next" at bounding box center [635, 211] width 17 height 46
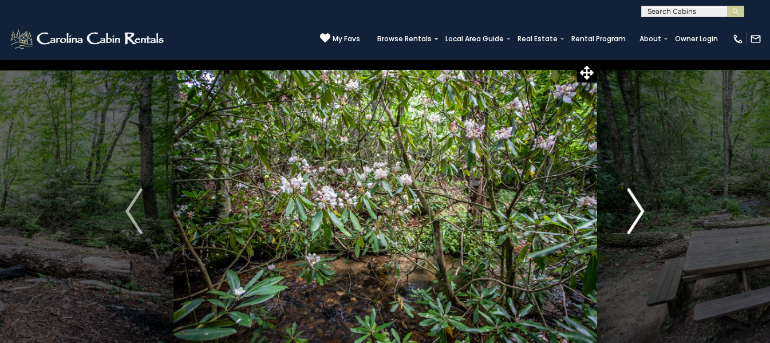
click at [635, 214] on img "Next" at bounding box center [635, 211] width 17 height 46
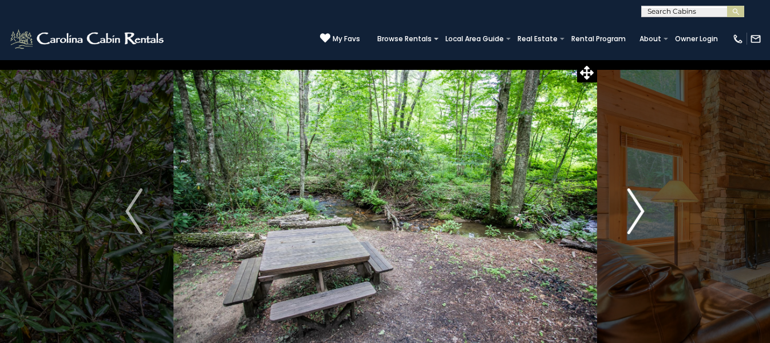
click at [635, 214] on img "Next" at bounding box center [635, 211] width 17 height 46
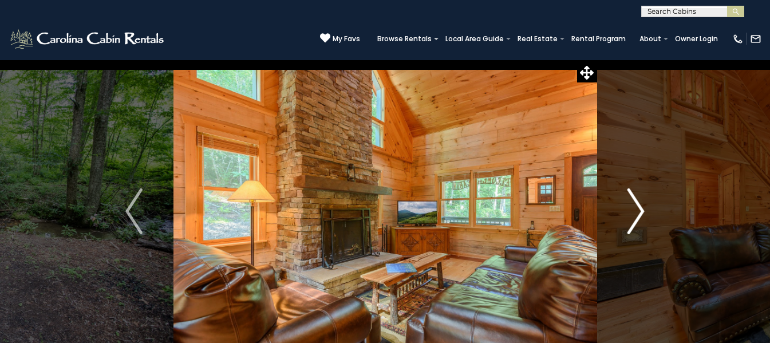
click at [635, 214] on img "Next" at bounding box center [635, 211] width 17 height 46
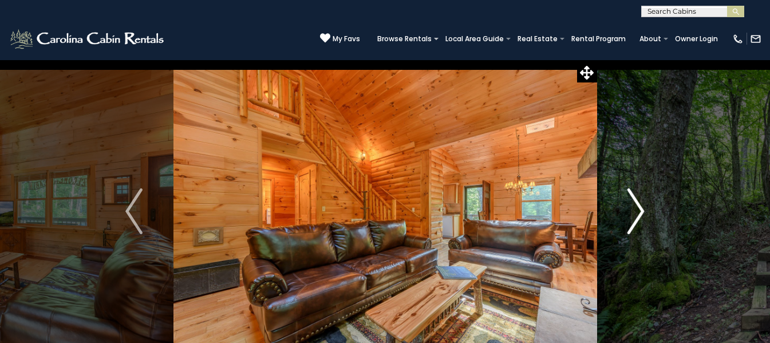
click at [635, 214] on img "Next" at bounding box center [635, 211] width 17 height 46
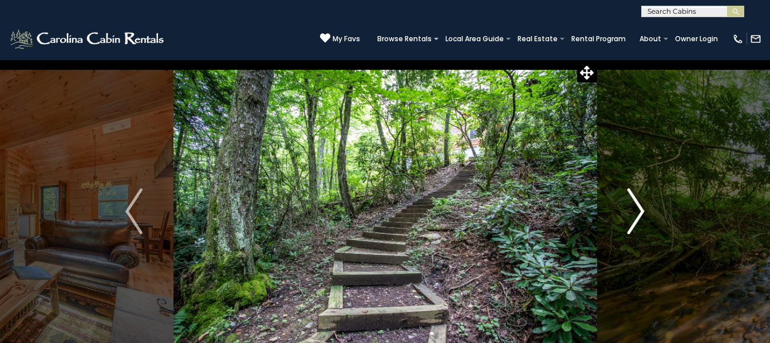
click at [635, 214] on img "Next" at bounding box center [635, 211] width 17 height 46
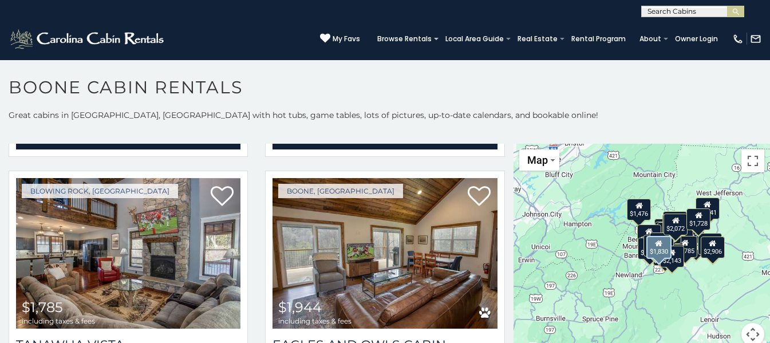
scroll to position [3377, 0]
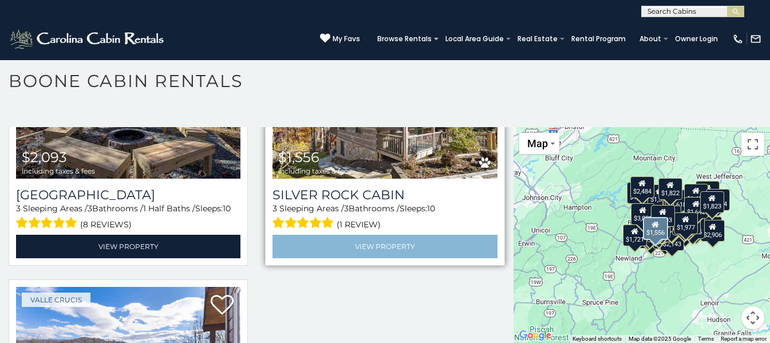
scroll to position [9010, 0]
